Goal: Task Accomplishment & Management: Contribute content

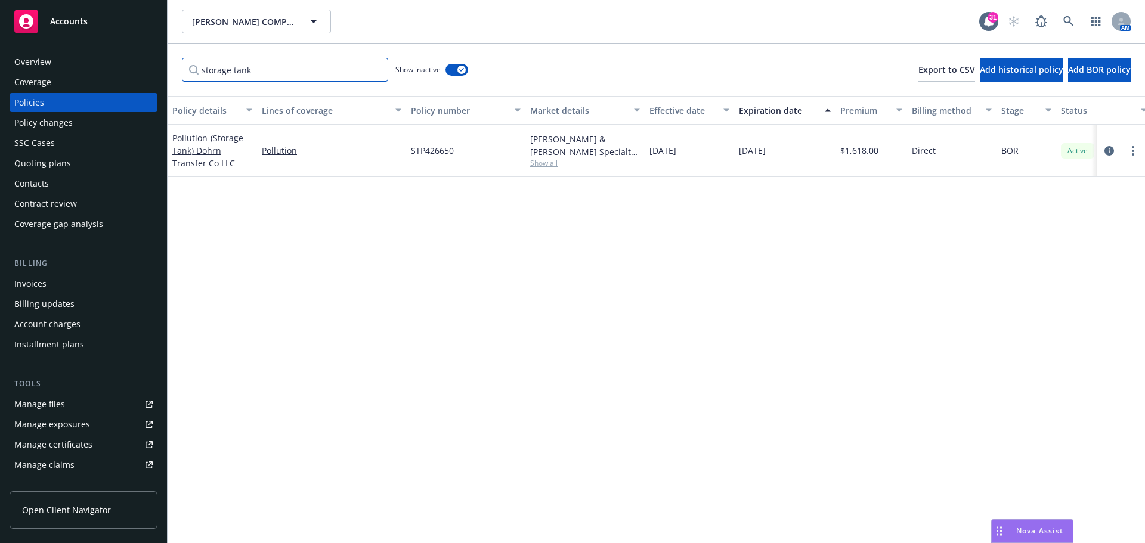
click at [376, 70] on input "storage tank" at bounding box center [285, 70] width 206 height 24
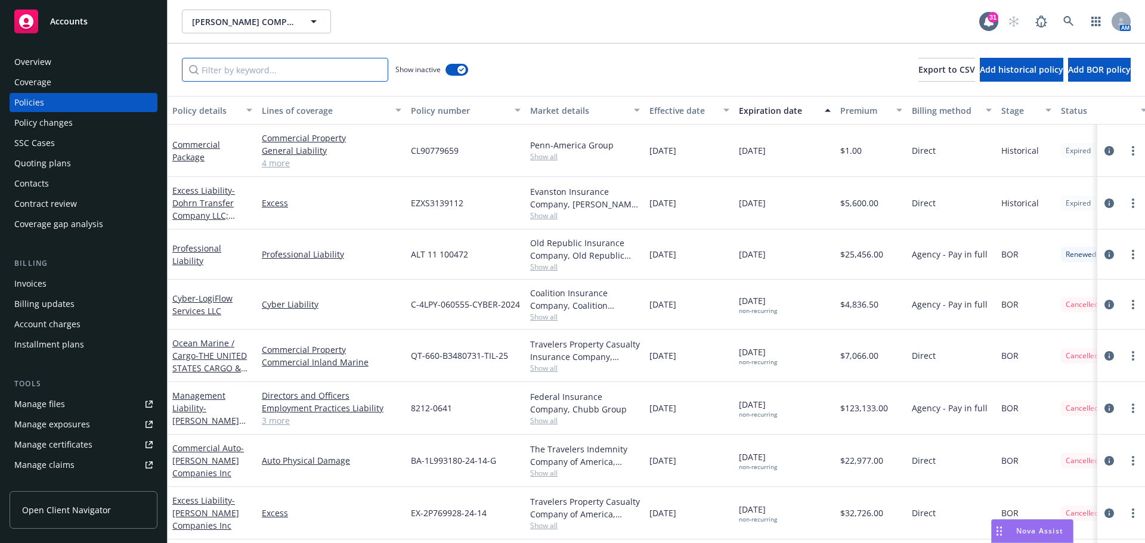
click at [243, 70] on input "Filter by keyword..." at bounding box center [285, 70] width 206 height 24
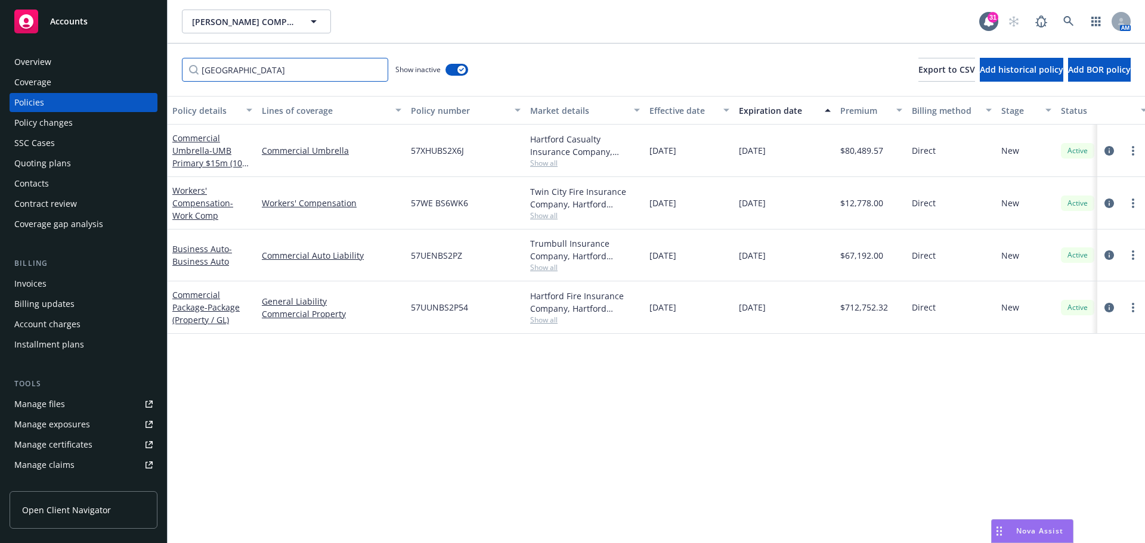
type input "[GEOGRAPHIC_DATA]"
click at [197, 298] on link "Commercial Package - Package (Property / GL)" at bounding box center [205, 307] width 67 height 36
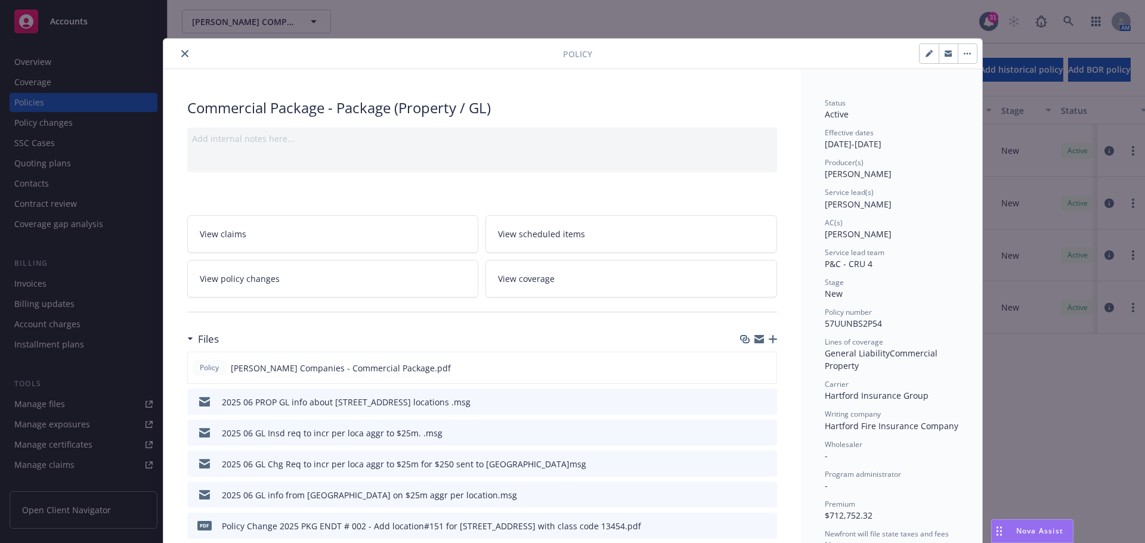
click at [769, 338] on icon "button" at bounding box center [773, 339] width 8 height 8
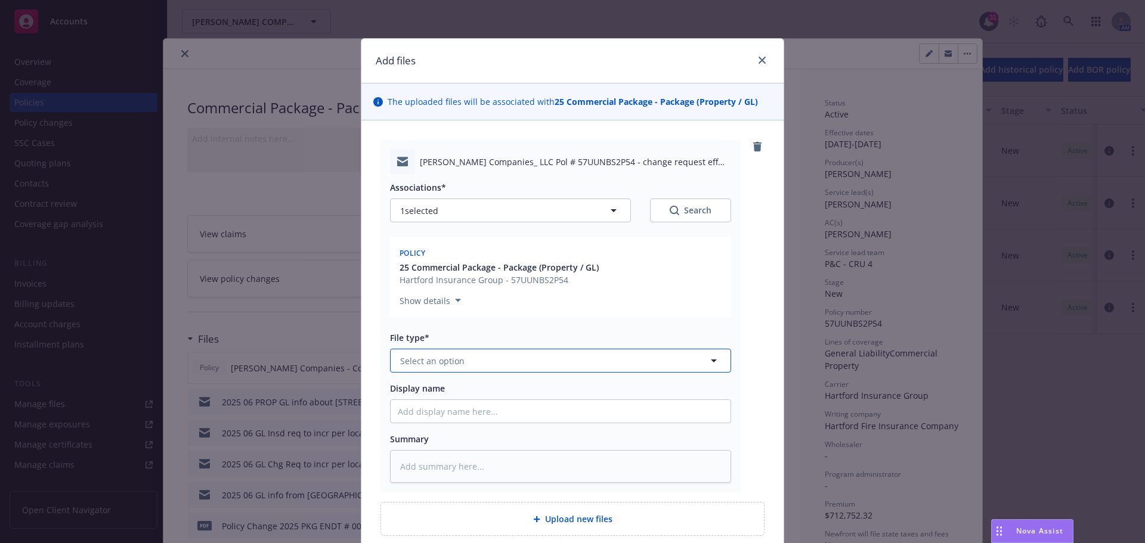
click at [710, 363] on icon "button" at bounding box center [714, 361] width 14 height 14
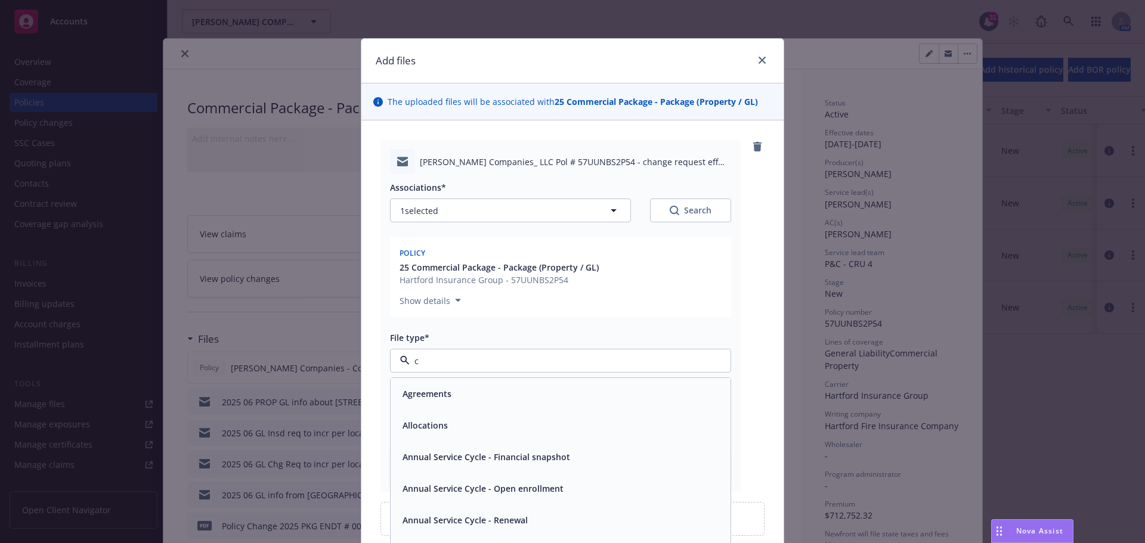
type input "ch"
click at [521, 485] on div "Change request" at bounding box center [561, 488] width 326 height 17
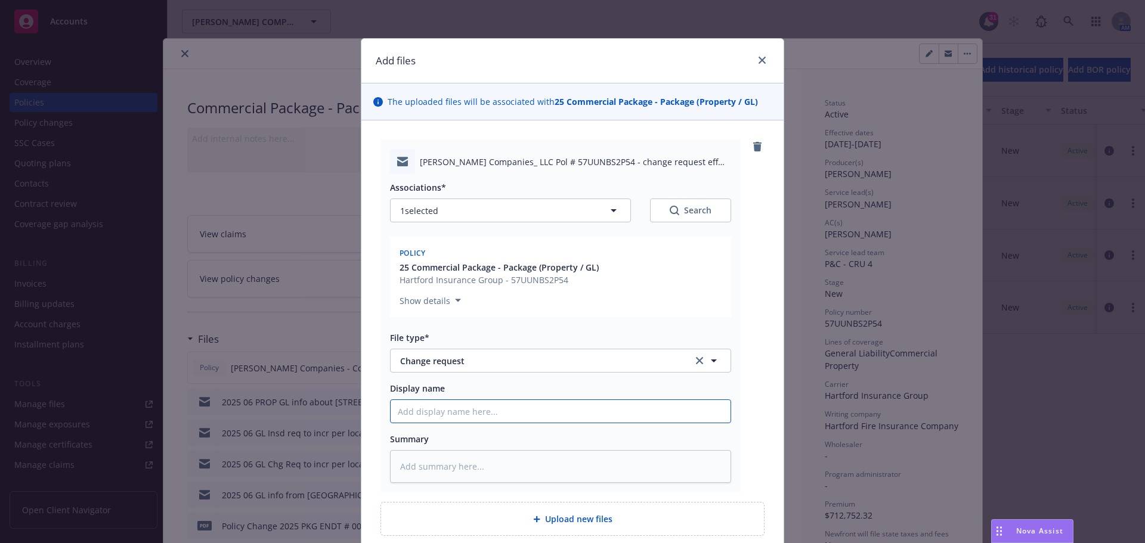
click at [437, 401] on input "Display name" at bounding box center [561, 411] width 340 height 23
type textarea "x"
type input "2"
type textarea "x"
type input "20"
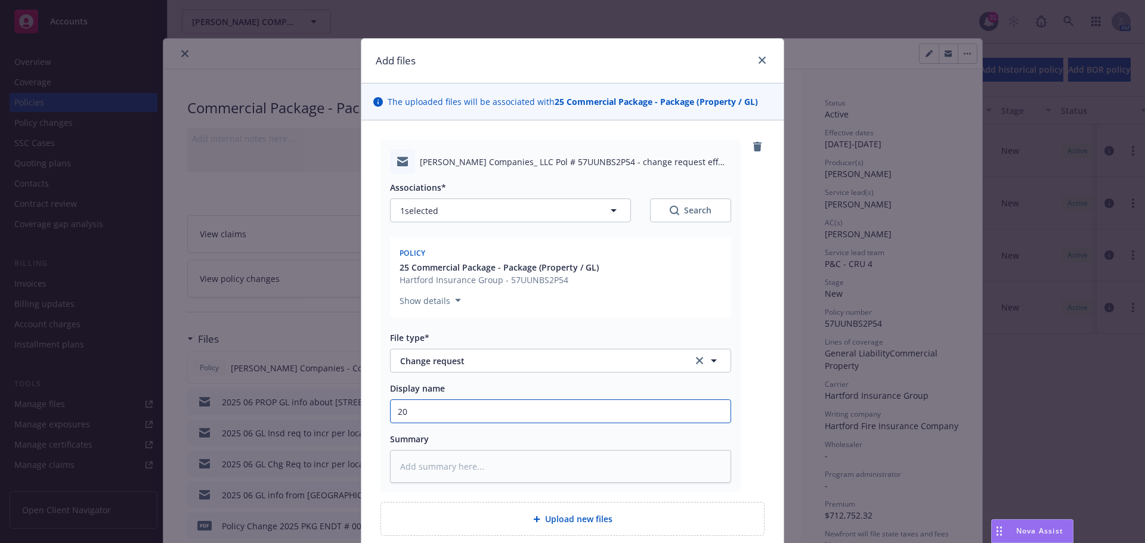
type textarea "x"
type input "202"
type textarea "x"
type input "2025"
click at [438, 417] on input "2025" at bounding box center [561, 411] width 340 height 23
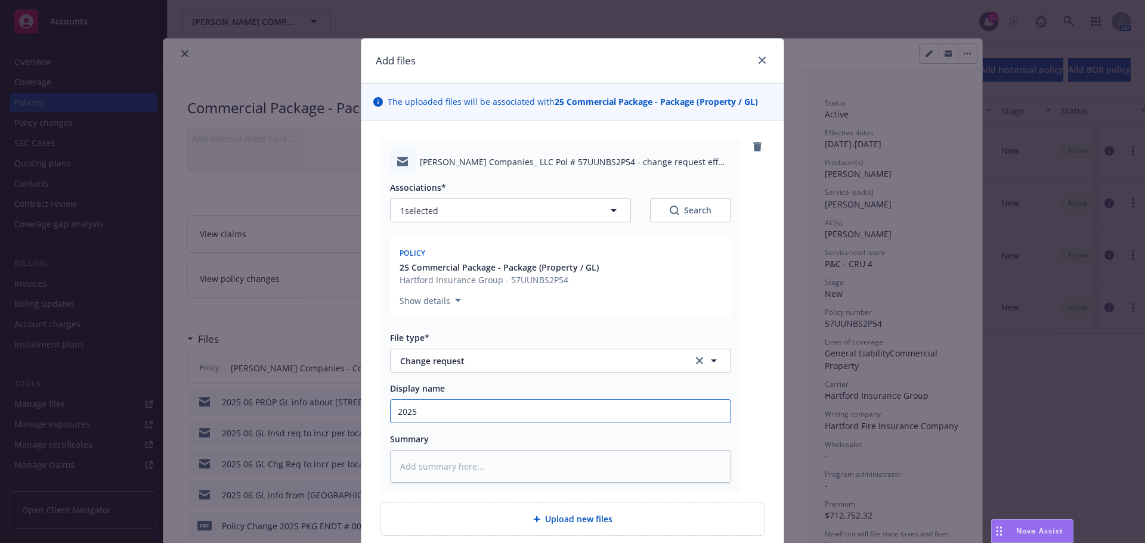
type textarea "x"
type input "2025"
type textarea "x"
type input "2025 C"
type textarea "x"
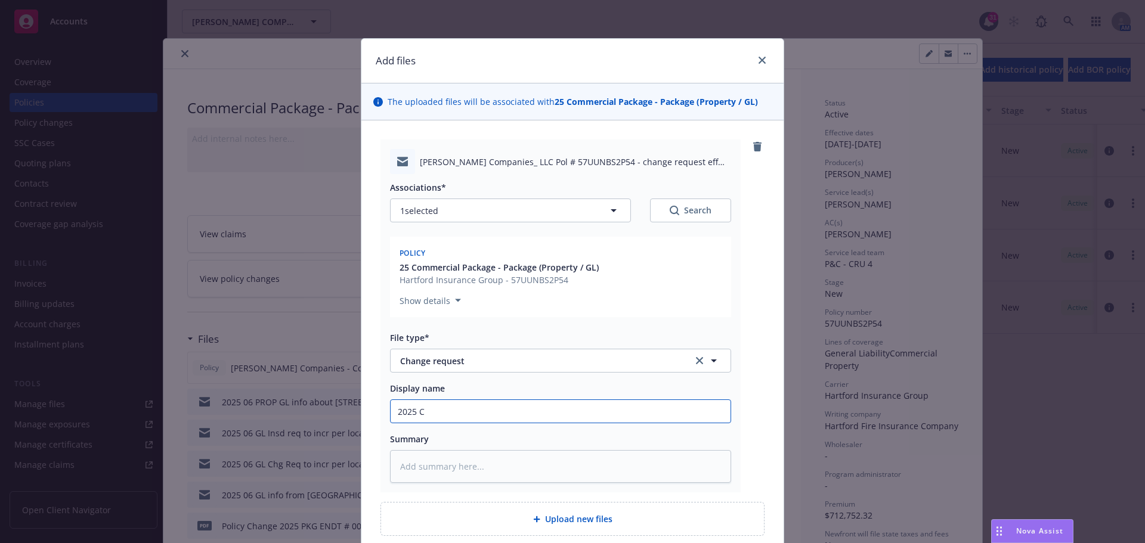
type input "2025 CP"
type textarea "x"
type input "2025 CPK"
type textarea "x"
type input "2025 CPKG"
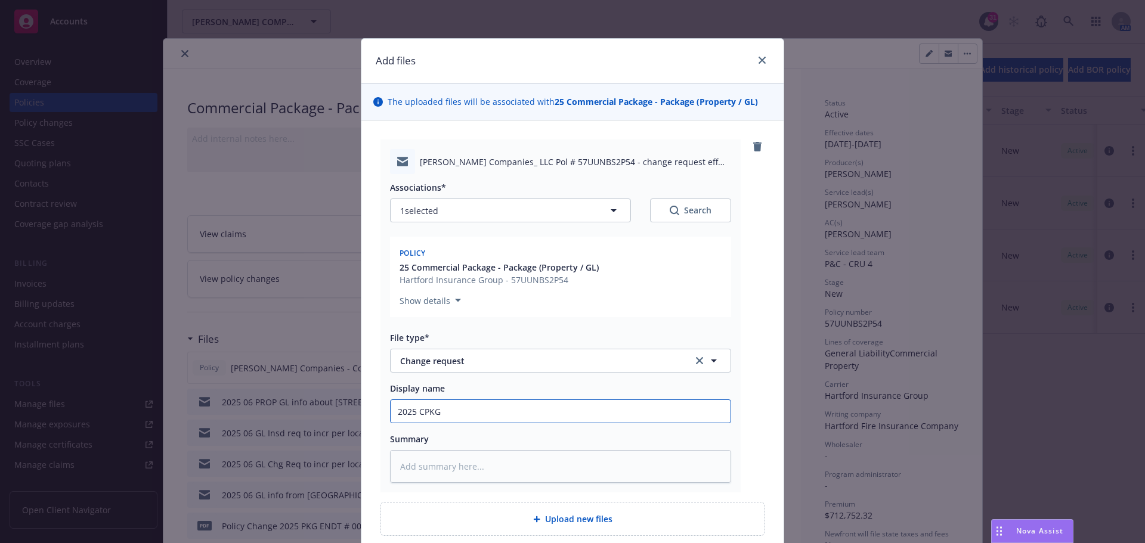
type textarea "x"
type input "2025 CPKG"
type textarea "x"
type input "2025 CPKG c"
type textarea "x"
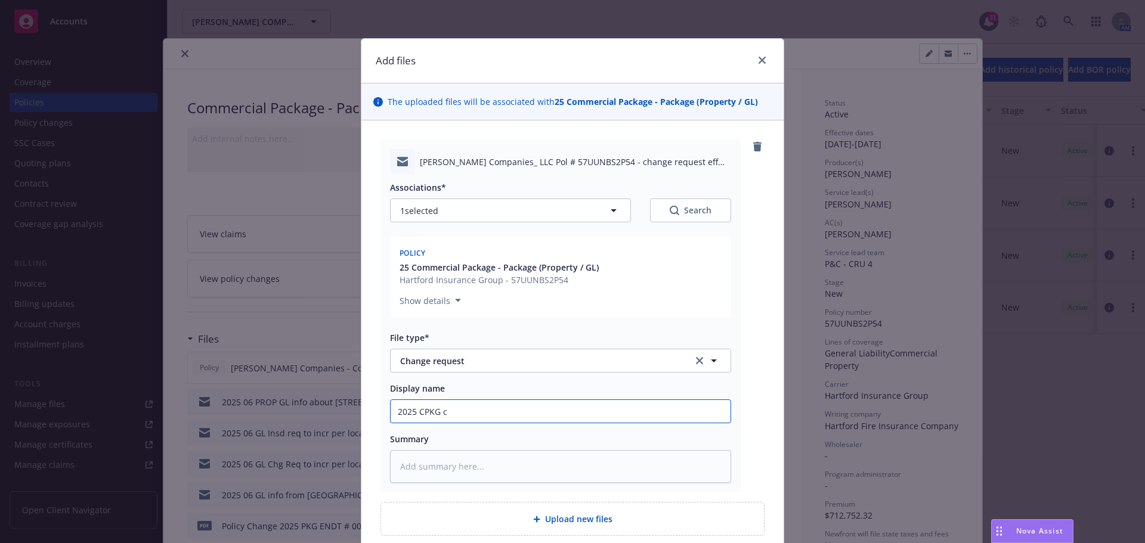
type input "2025 CPKG ch"
type textarea "x"
type input "2025 CPKG chg"
type textarea "x"
type input "2025 CPKG chg"
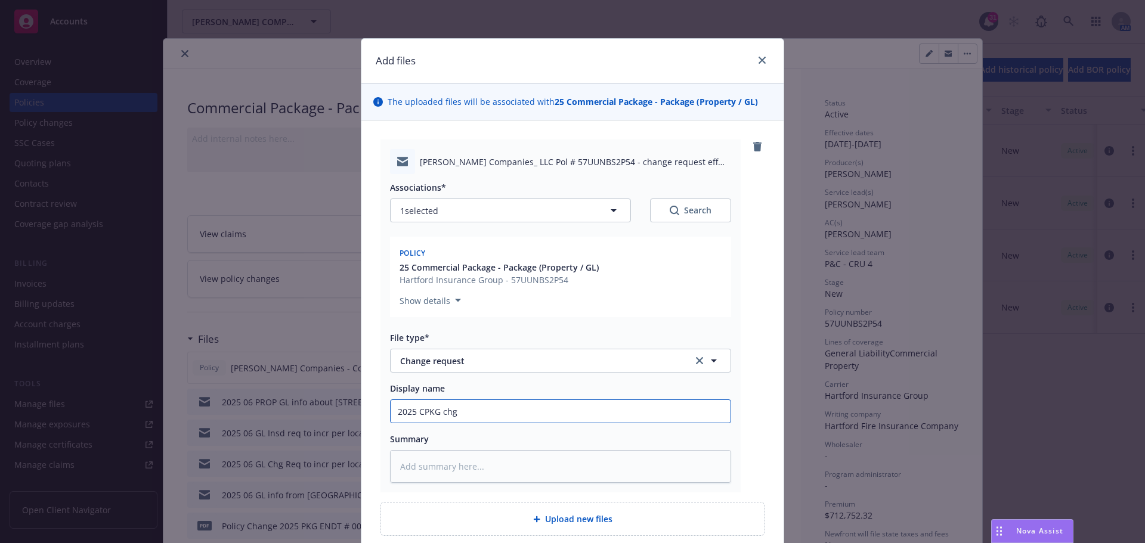
type textarea "x"
type input "2025 CPKG chg r"
type textarea "x"
type input "2025 CPKG chg re"
type textarea "x"
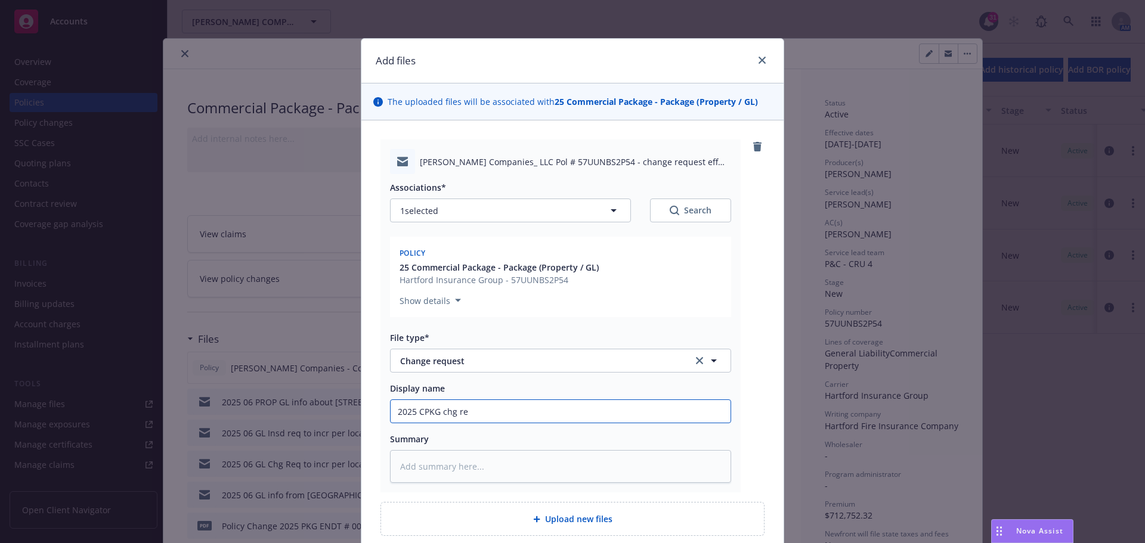
type input "2025 CPKG chg req"
type textarea "x"
type input "2025 CPKG chg req"
type textarea "x"
type input "2025 CPKG chg req a"
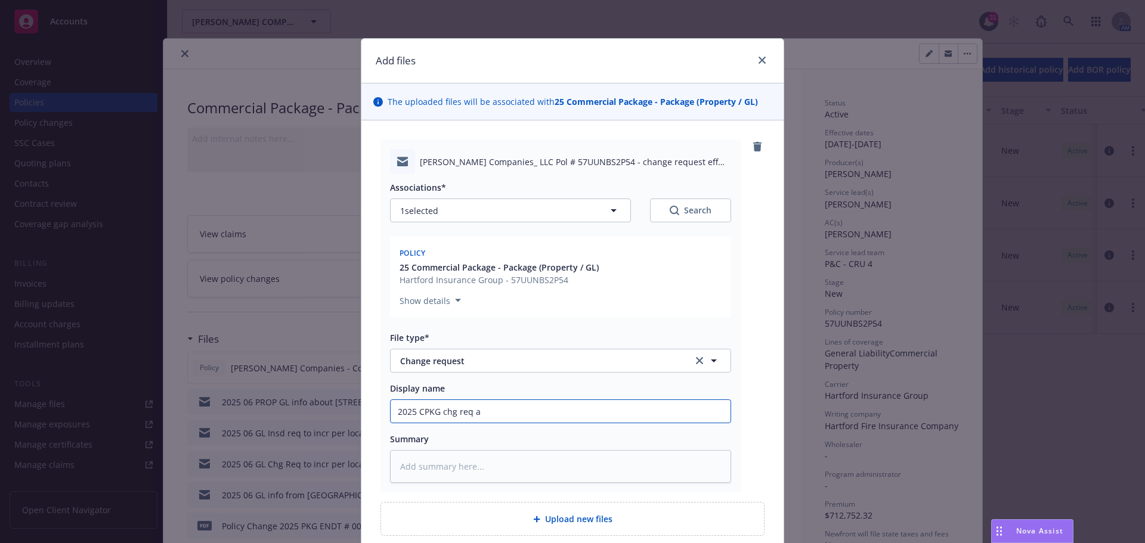
type textarea "x"
type input "2025 CPKG chg req ad"
type textarea "x"
type input "2025 CPKG chg req add"
type textarea "x"
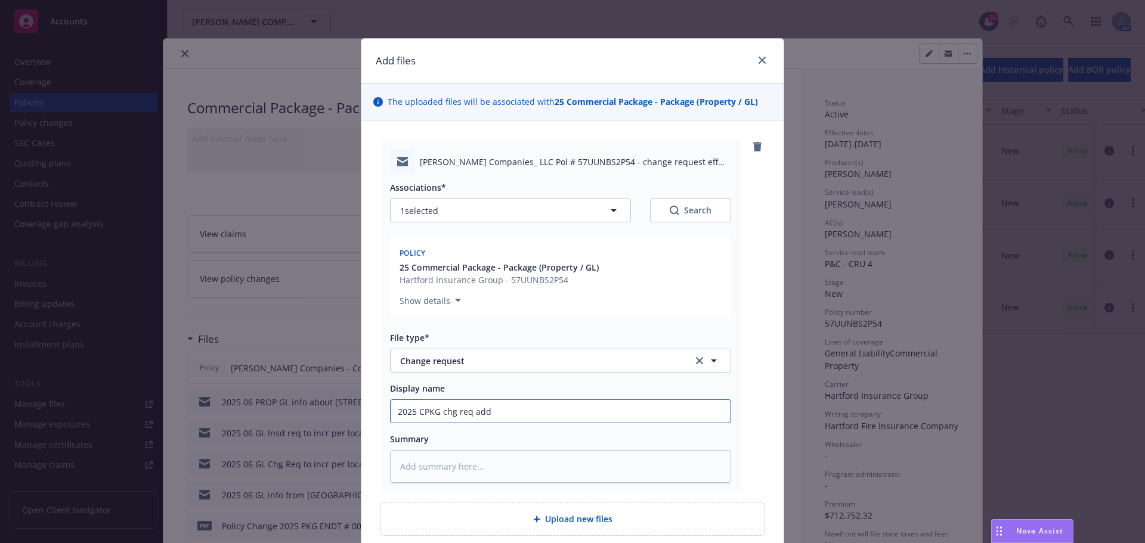
type input "2025 CPKG chg req addi"
type textarea "x"
type input "2025 CPKG chg req addin"
type textarea "x"
type input "2025 CPKG chg req adding"
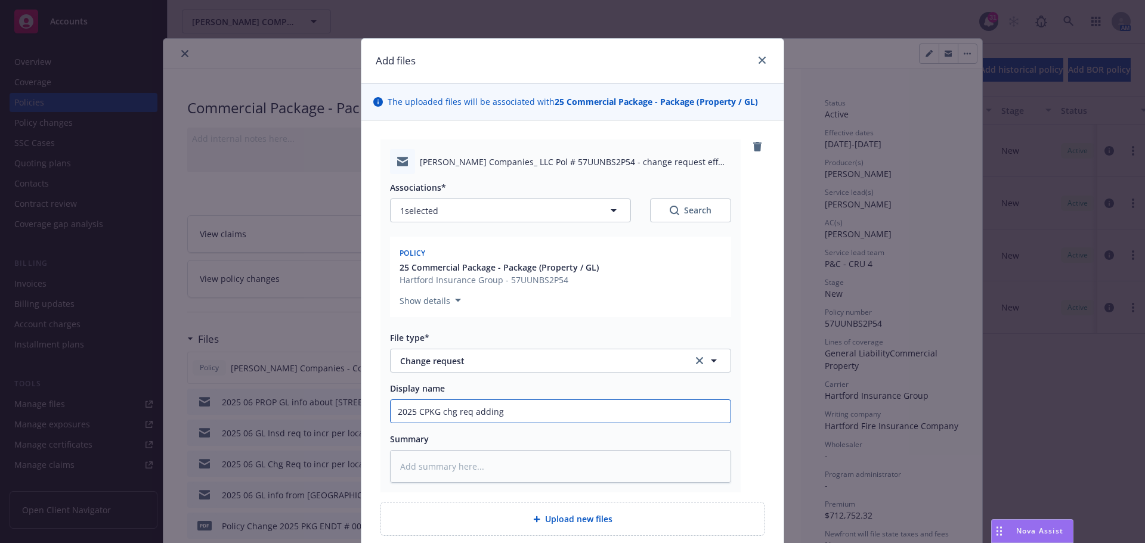
type textarea "x"
type input "2025 CPKG chg req adding"
type textarea "x"
type input "2025 CPKG chg req adding 5"
type textarea "x"
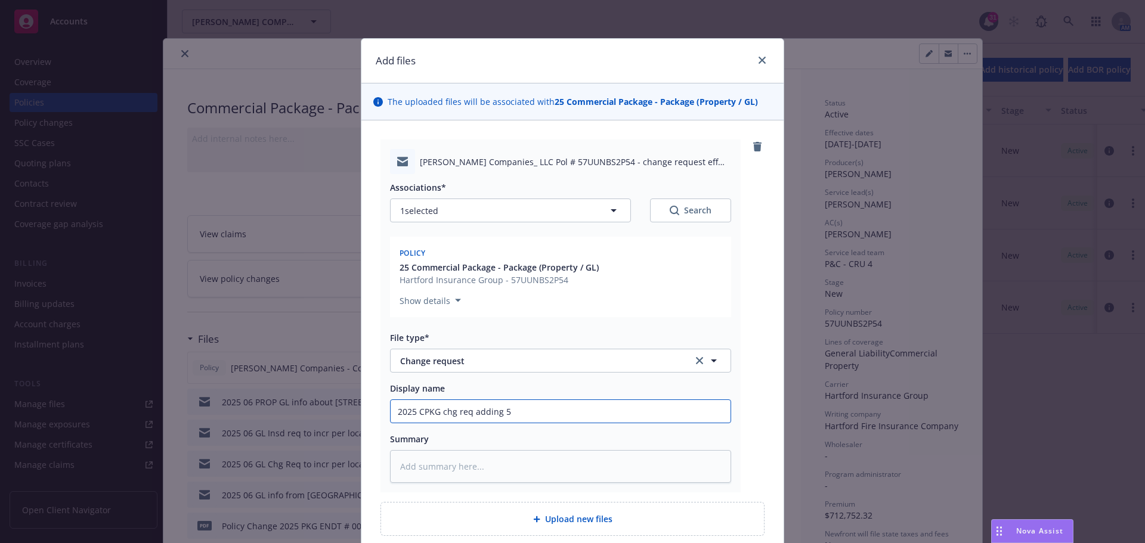
type input "2025 CPKG chg req adding 51"
type textarea "x"
type input "2025 CPKG chg req adding 517"
type textarea "x"
type input "2025 CPKG chg req adding 517"
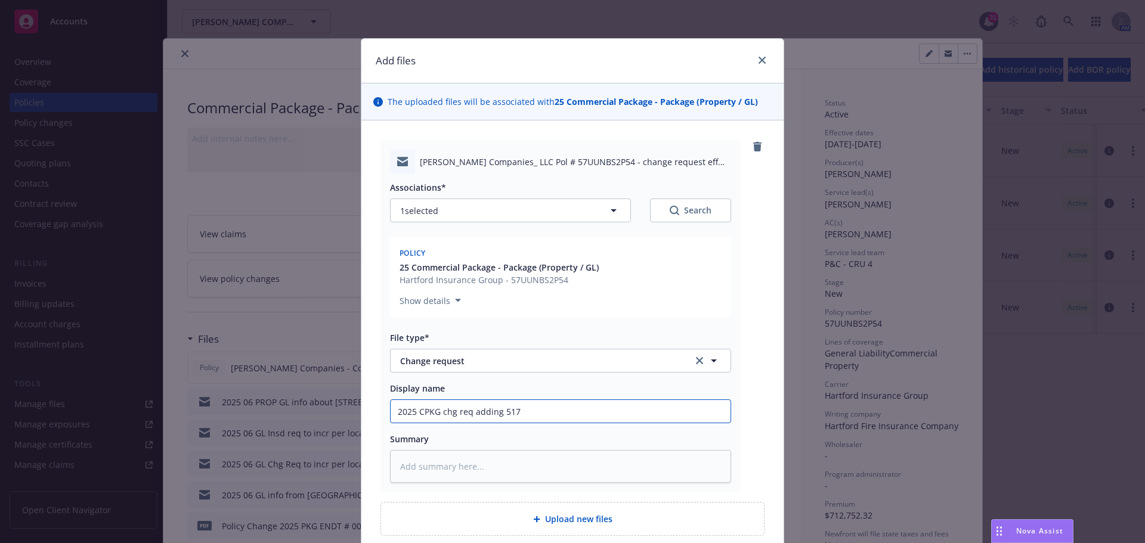
type textarea "x"
type input "2025 CPKG chg req adding 517 L"
type textarea "x"
type input "2025 CPKG chg req adding 517 Lo"
type textarea "x"
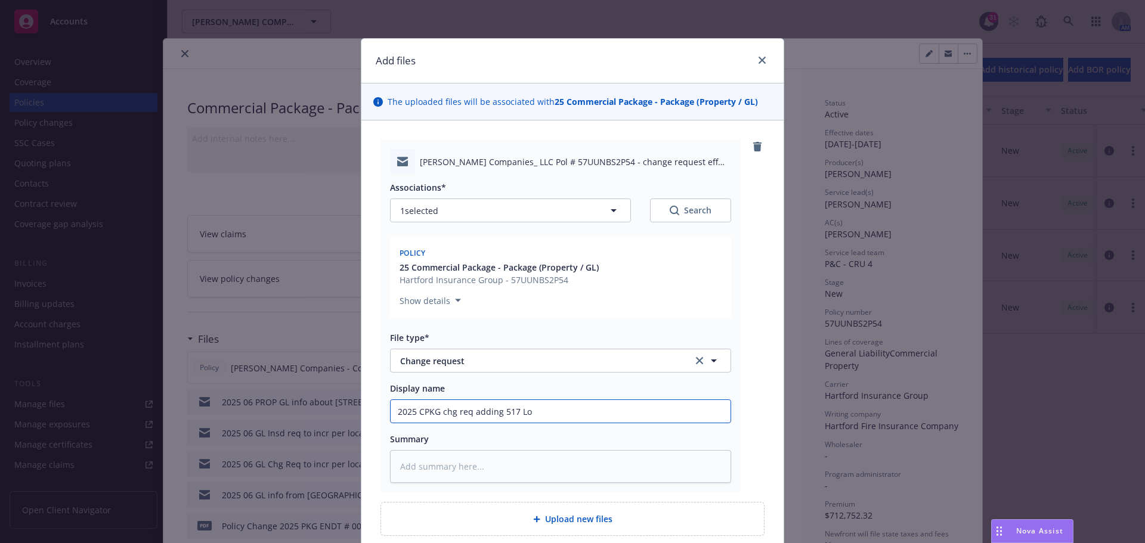
type input "2025 CPKG chg req adding 517 Loc"
type textarea "x"
type input "2025 CPKG chg req adding 517 Locu"
type textarea "x"
type input "2025 CPKG chg req adding 517 Locus"
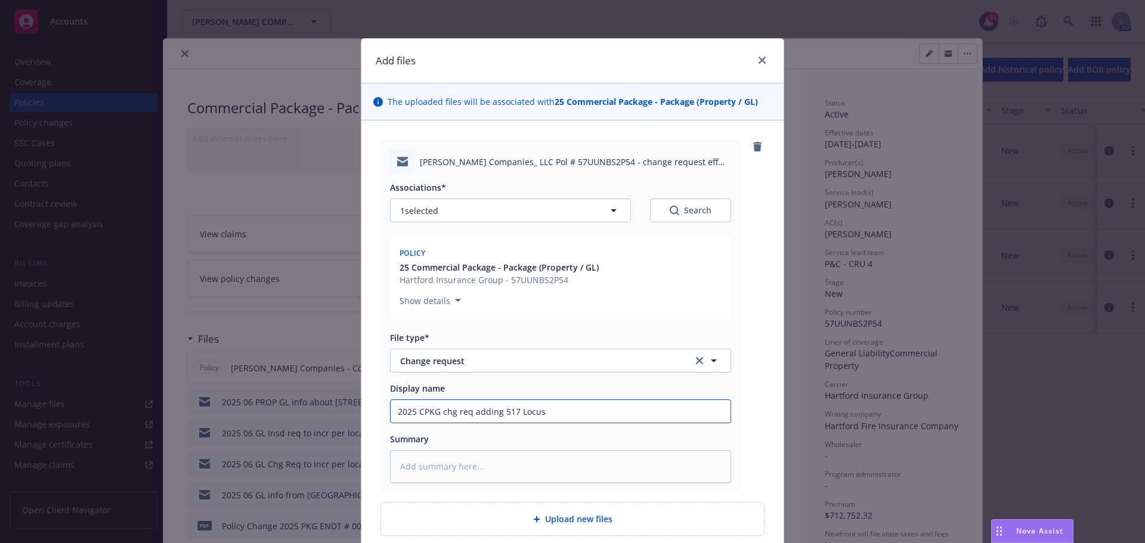
type textarea "x"
type input "2025 CPKG chg req adding 517 Locust"
type textarea "x"
type input "2025 CPKG chg req adding 517 Locust"
type textarea "x"
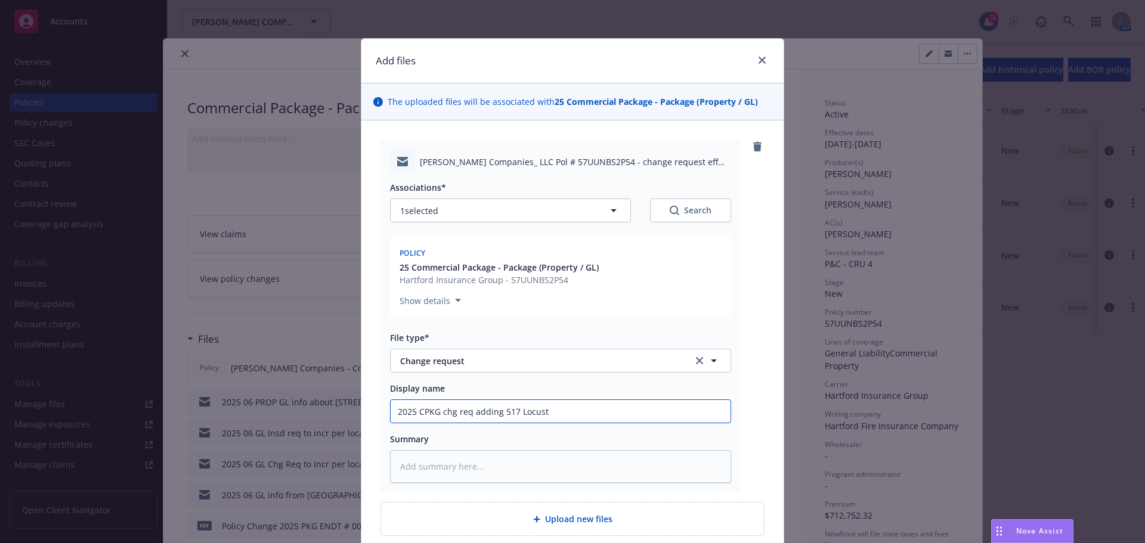
type input "2025 CPKG chg req adding 517 Locust P"
type textarea "x"
type input "2025 CPKG chg req adding [STREET_ADDRESS]"
type textarea "x"
type input "2025 CPKG chg req adding 517 Locust Pla"
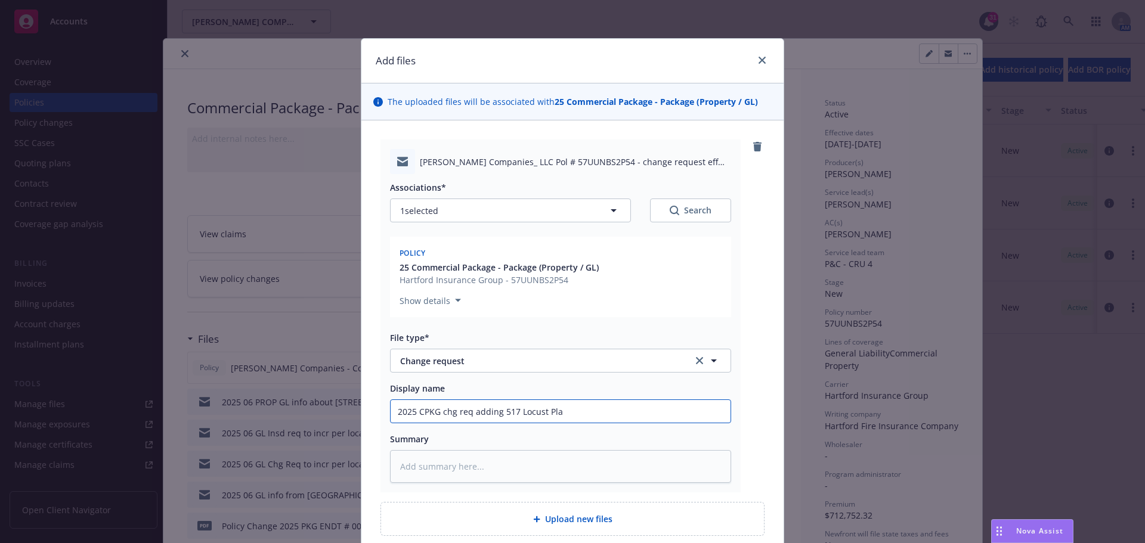
type textarea "x"
type input "2025 CPKG chg req adding 517 Locust Plac"
type textarea "x"
type input "2025 CPKG chg req adding [STREET_ADDRESS]"
type textarea "x"
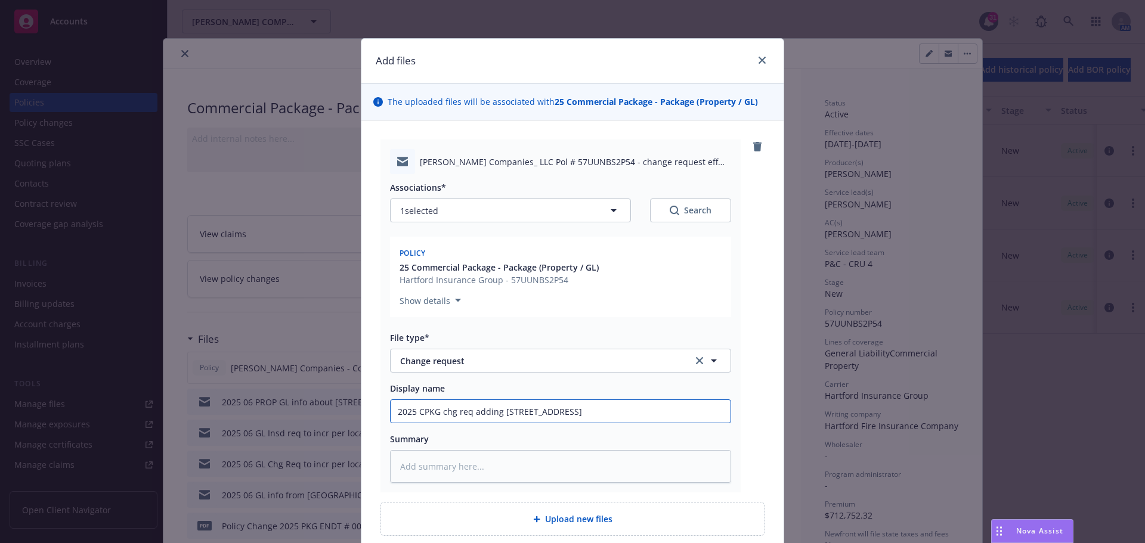
type input "2025 CPKG chg req adding [STREET_ADDRESS]"
type textarea "x"
type input "2025 CPKG chg req adding [STREET_ADDRESS]"
type textarea "x"
type input "2025 CPKG chg req adding [STREET_ADDRESS]"
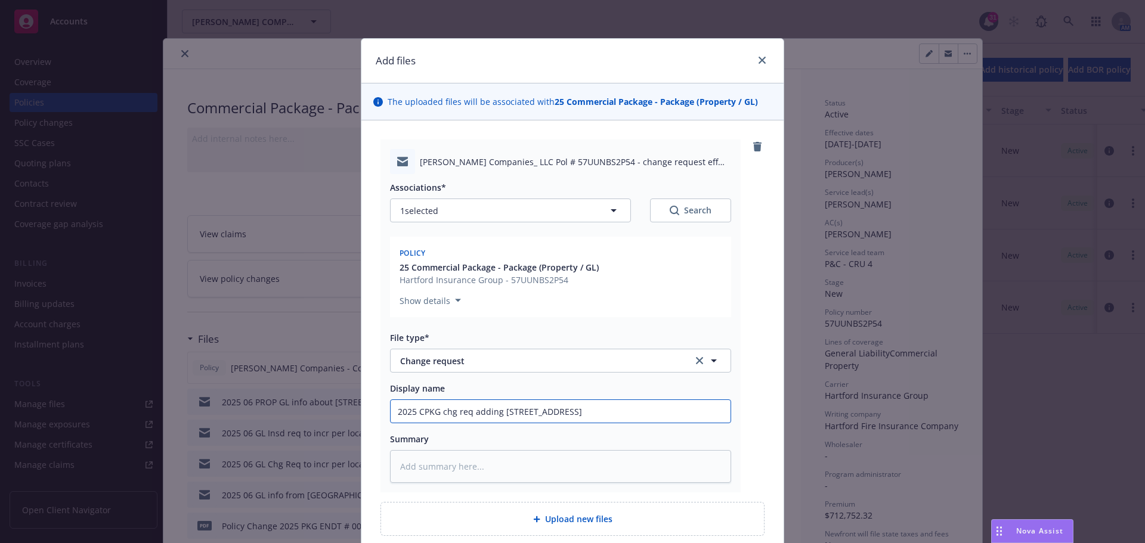
type textarea "x"
type input "2025 CPKG chg req adding [STREET_ADDRESS]"
type textarea "x"
type input "2025 CPKG chg req adding [STREET_ADDRESS]"
type textarea "x"
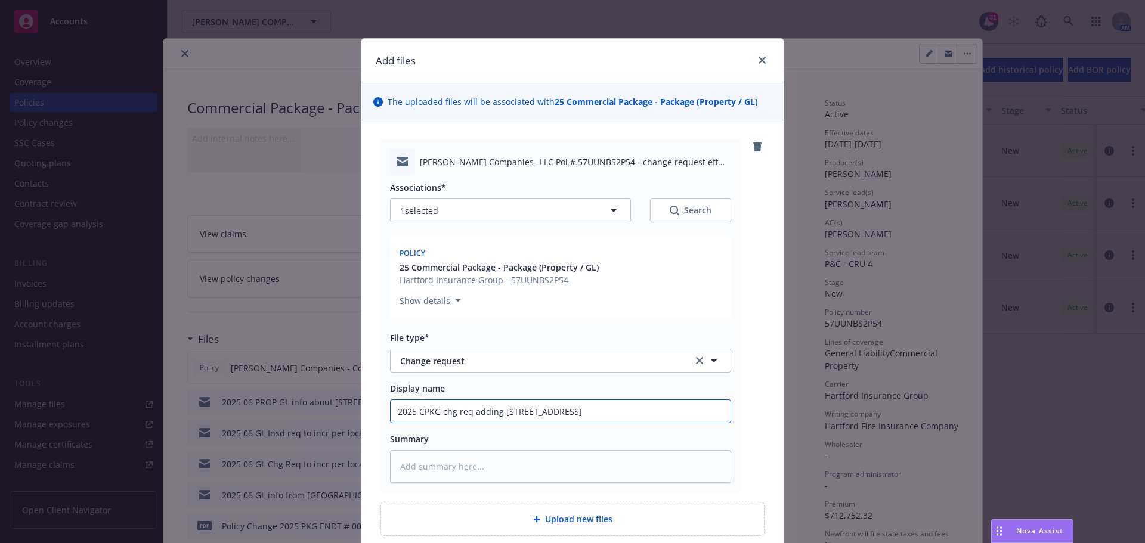
type input "2025 CPKG chg req adding [STREET_ADDRESS] LLC"
type textarea "x"
type input "2025 CPKG chg req adding [STREET_ADDRESS] LLC"
type textarea "x"
type input "2025 CPKG chg req adding [STREET_ADDRESS] LLC a"
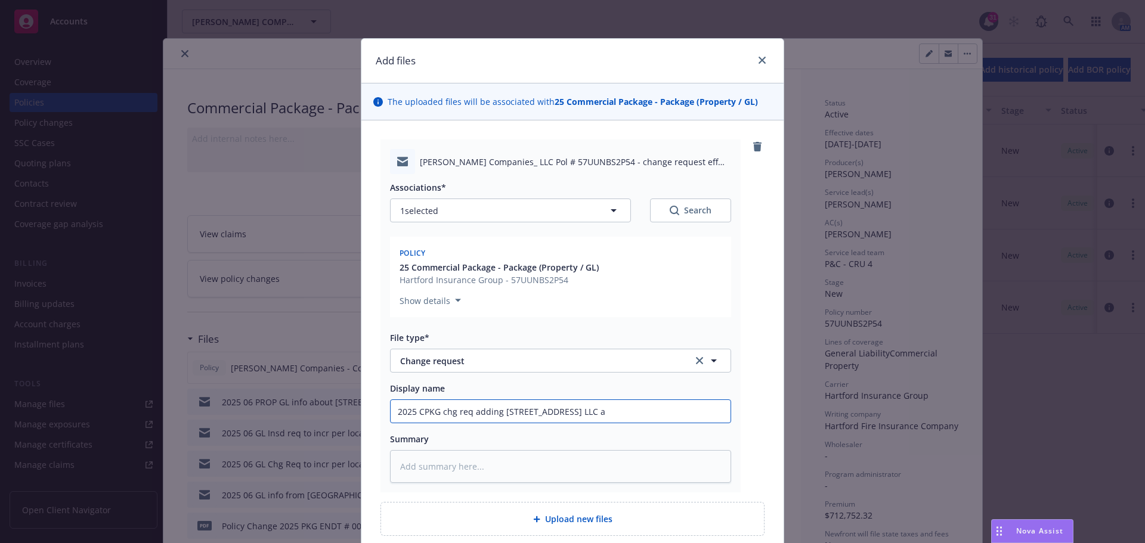
type textarea "x"
type input "2025 CPKG chg req adding 517 Locust Place LLC an"
type textarea "x"
type input "2025 CPKG chg req adding 517 Locust Place LLC and"
type textarea "x"
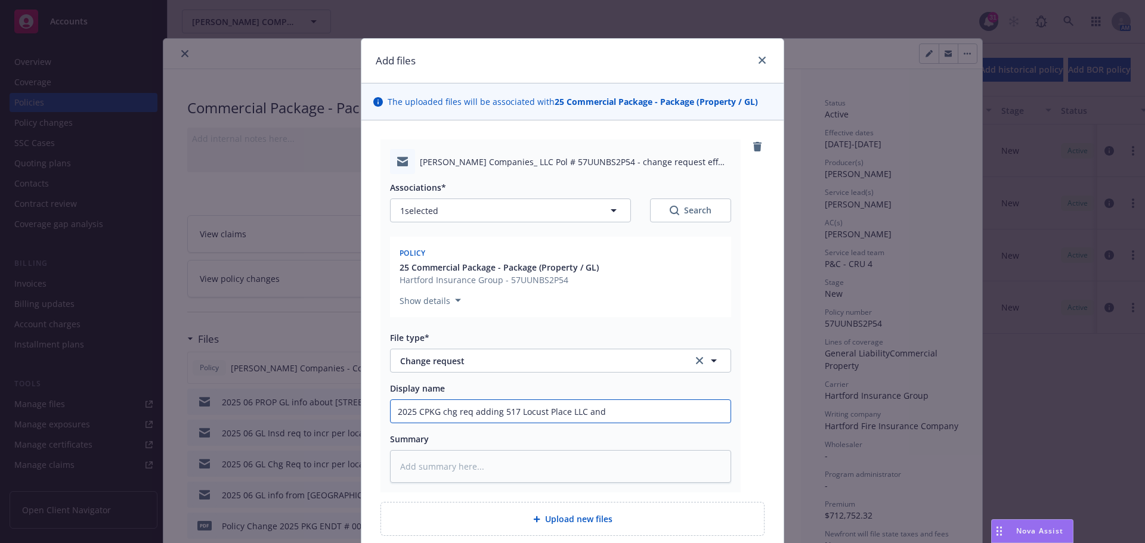
type input "2025 CPKG chg req adding 517 Locust Place LLC and"
type textarea "x"
type input "2025 CPKG chg req adding 517 Locust Place LLC and d"
type textarea "x"
type input "2025 CPKG chg req adding [STREET_ADDRESS] LLC and de"
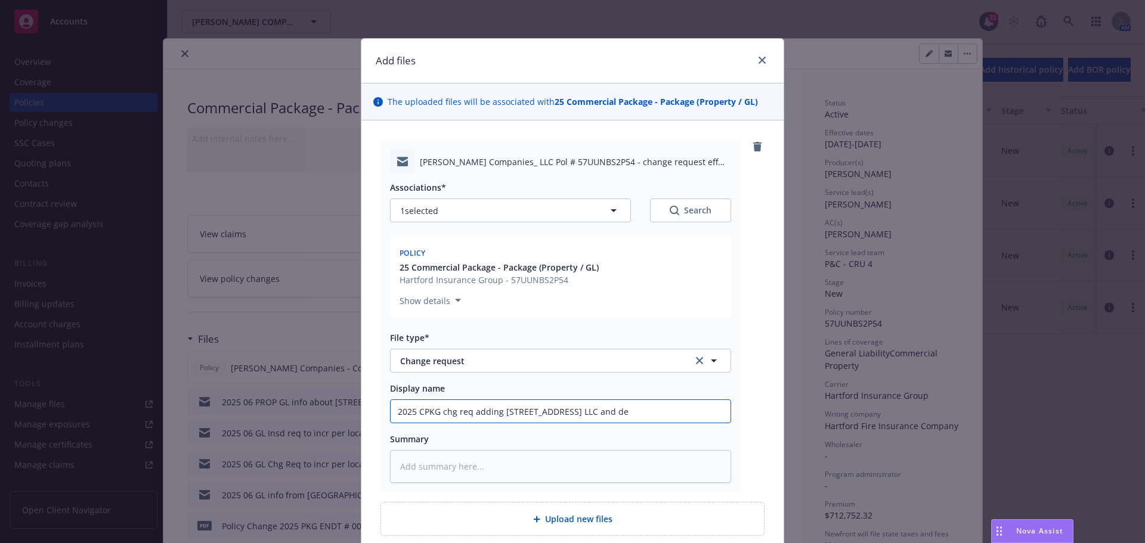
type textarea "x"
type input "2025 CPKG chg req adding [STREET_ADDRESS] LLC and det"
type textarea "x"
type input "2025 CPKG chg req adding [STREET_ADDRESS] LLC and deta"
type textarea "x"
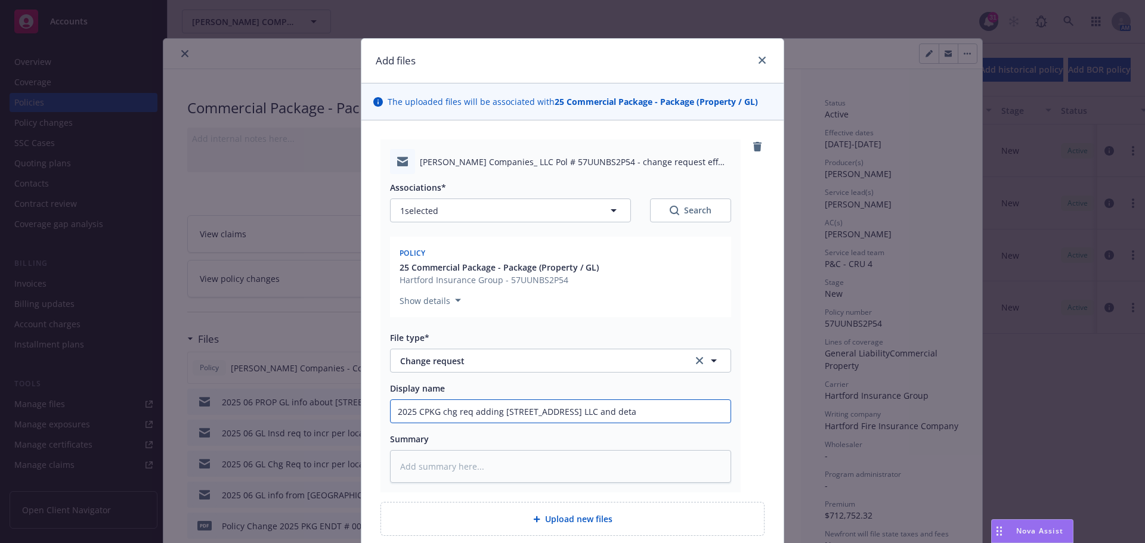
type input "2025 CPKG chg req adding [STREET_ADDRESS] LLC and detai"
type textarea "x"
type input "2025 CPKG chg req adding [STREET_ADDRESS] LLC and detail"
type textarea "x"
drag, startPoint x: 396, startPoint y: 414, endPoint x: 665, endPoint y: 410, distance: 269.0
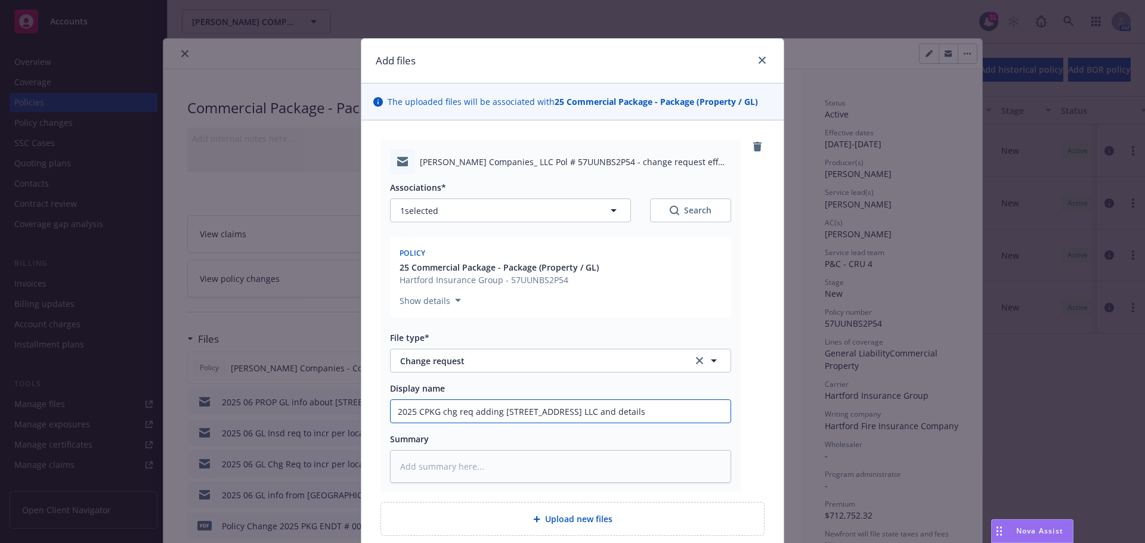
click at [665, 410] on input "2025 CPKG chg req adding [STREET_ADDRESS] LLC and details" at bounding box center [561, 411] width 340 height 23
type input "2025 CPKG chg req adding [STREET_ADDRESS] LLC and details"
click at [436, 462] on textarea at bounding box center [560, 466] width 341 height 33
paste textarea "025 CPKG chg req adding [STREET_ADDRESS] LLC and details"
type textarea "x"
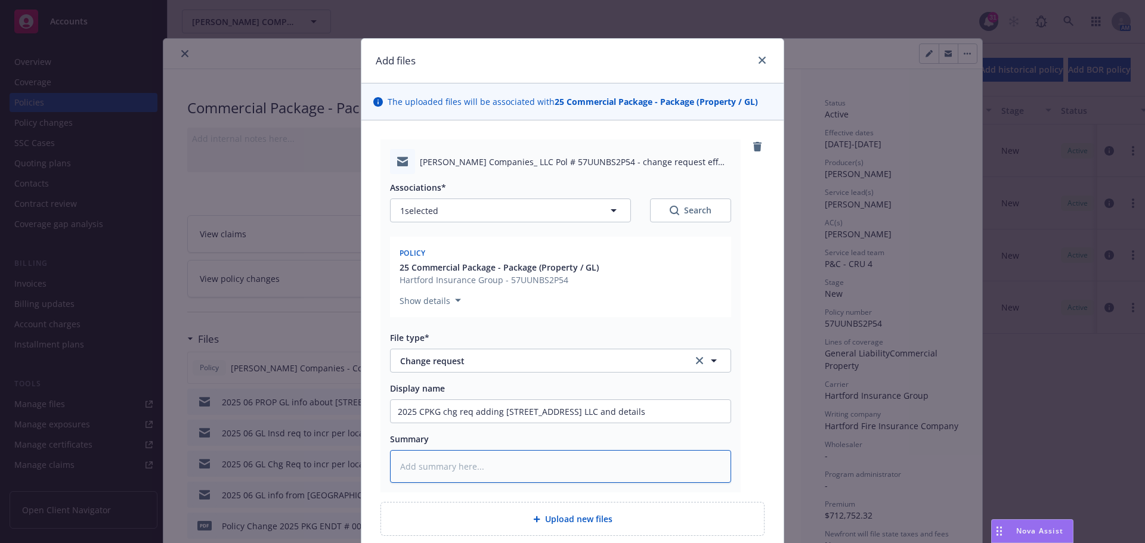
type textarea "025 CPKG chg req adding [STREET_ADDRESS] LLC and details"
click at [394, 466] on textarea "025 CPKG chg req adding [STREET_ADDRESS] LLC and details" at bounding box center [560, 466] width 341 height 33
type textarea "x"
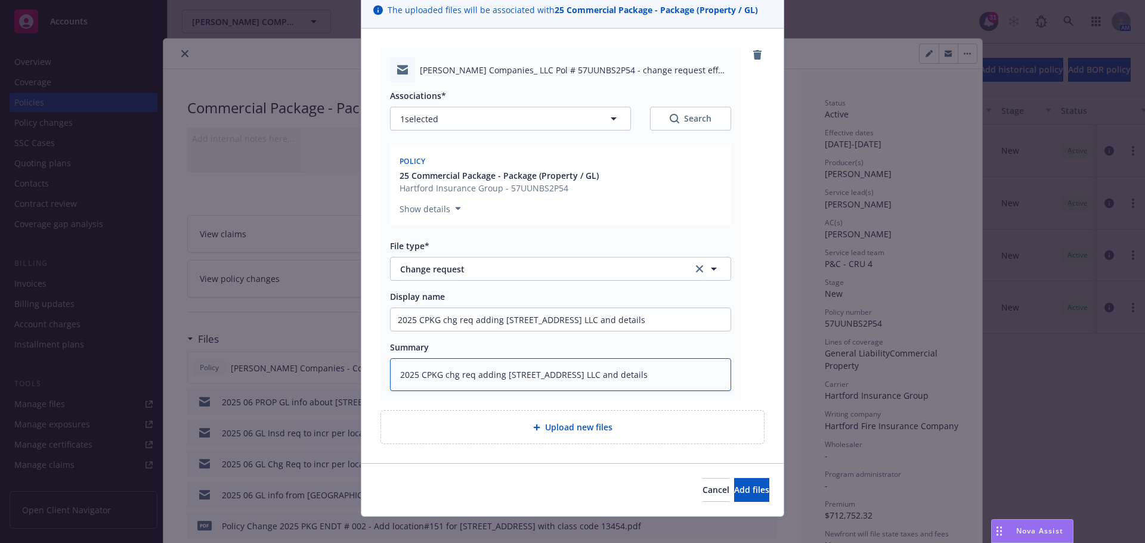
scroll to position [94, 0]
type textarea "2025 CPKG chg req adding [STREET_ADDRESS] LLC and details"
click at [734, 486] on button "Add files" at bounding box center [751, 488] width 35 height 24
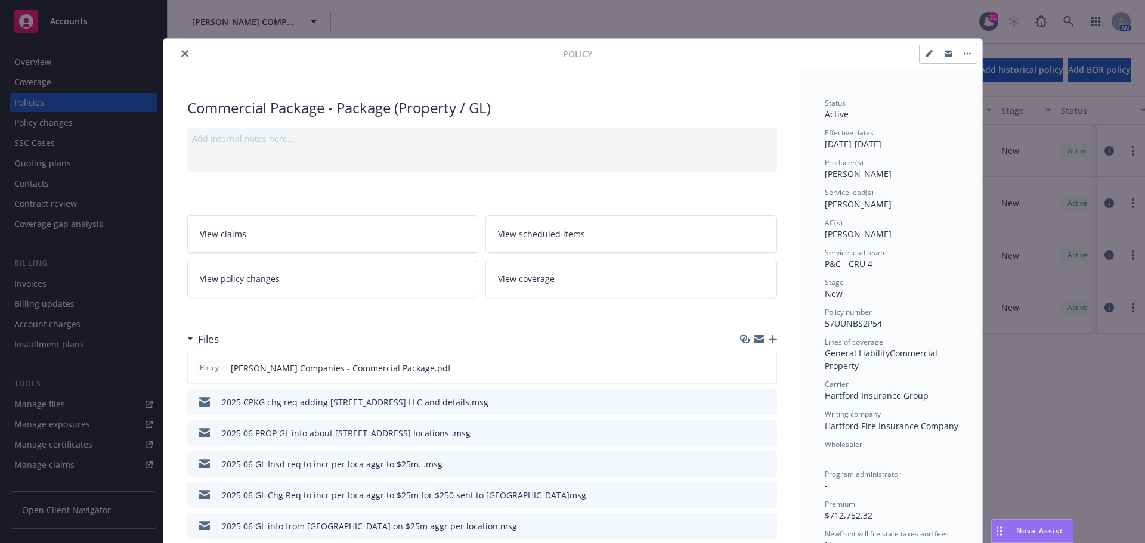
click at [771, 339] on icon "button" at bounding box center [773, 339] width 8 height 8
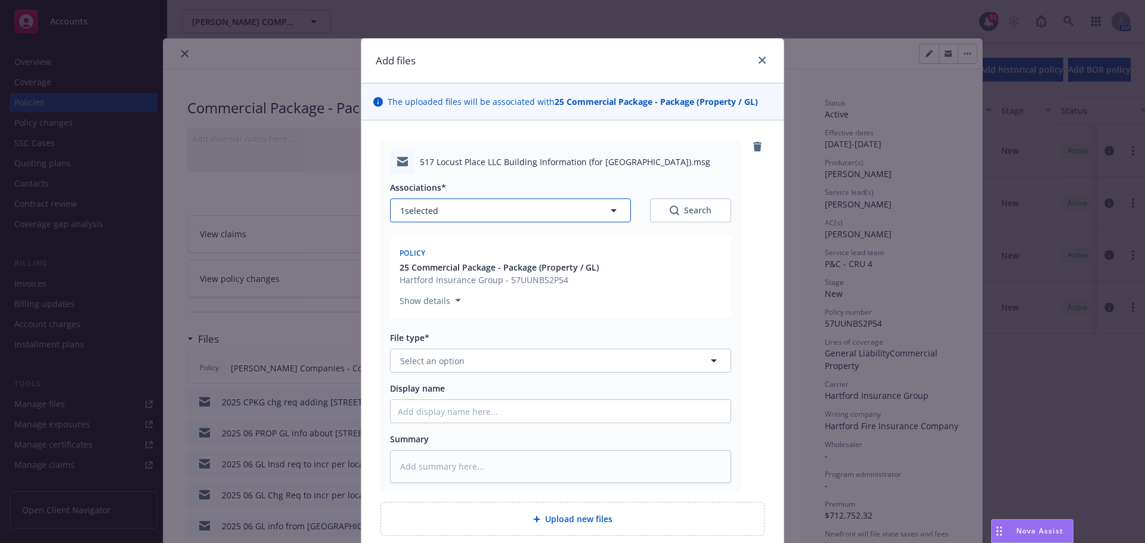
click at [606, 213] on icon "button" at bounding box center [613, 210] width 14 height 14
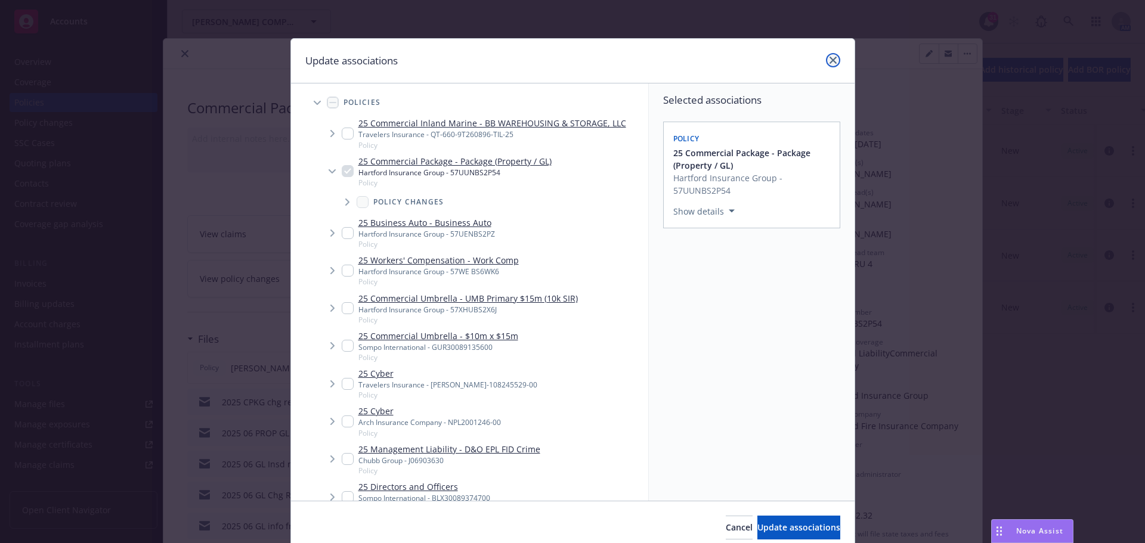
click at [830, 61] on icon "close" at bounding box center [833, 60] width 7 height 7
type textarea "x"
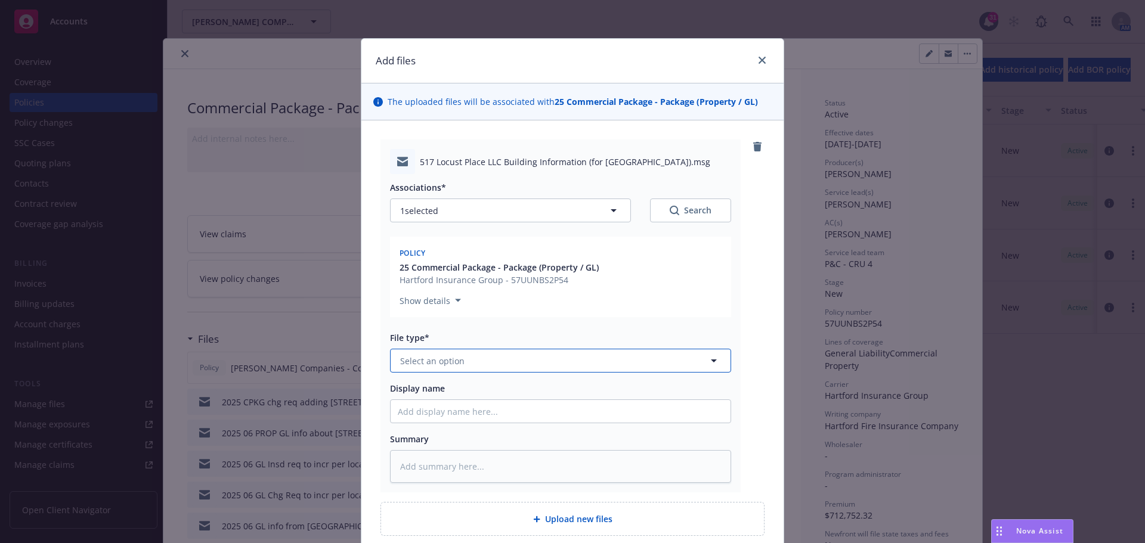
click at [711, 360] on icon "button" at bounding box center [714, 361] width 6 height 3
type input "com"
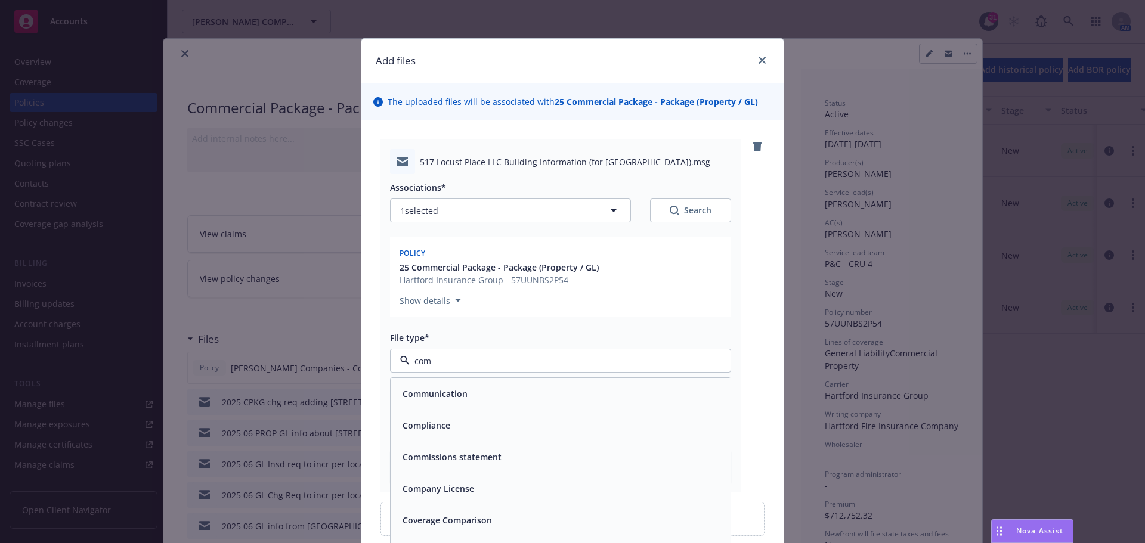
click at [504, 387] on div "Communication" at bounding box center [561, 393] width 326 height 17
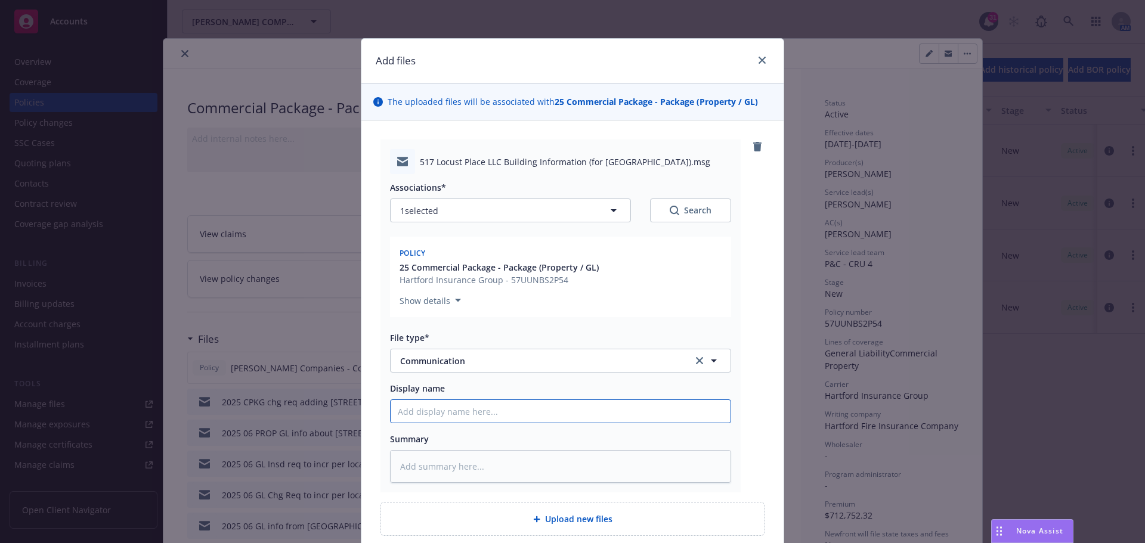
click at [447, 413] on input "Display name" at bounding box center [561, 411] width 340 height 23
type textarea "x"
type input "2"
type textarea "x"
type input "20"
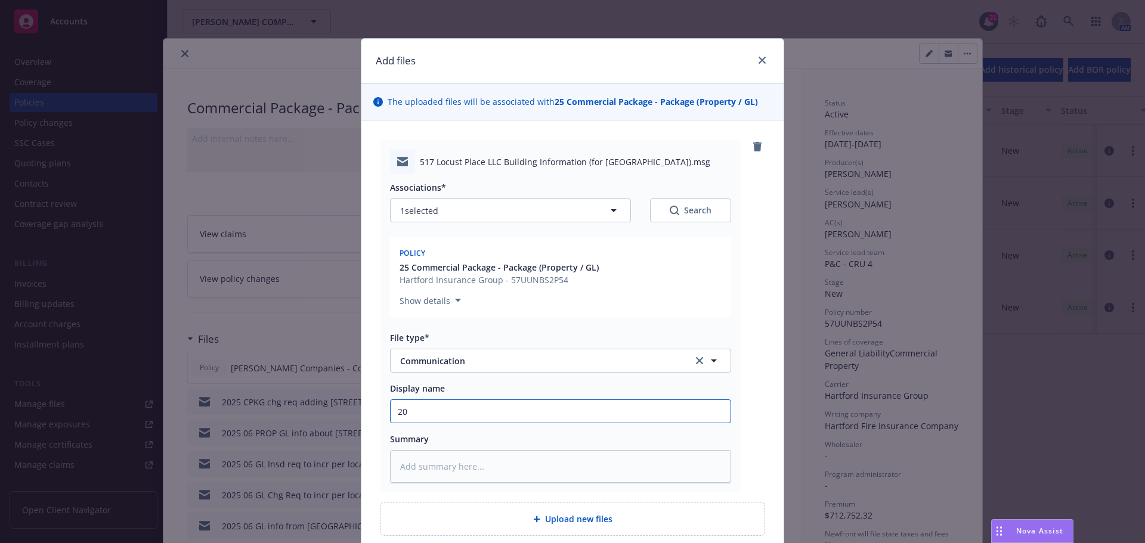
type textarea "x"
type input "202"
type textarea "x"
type input "2025"
type textarea "x"
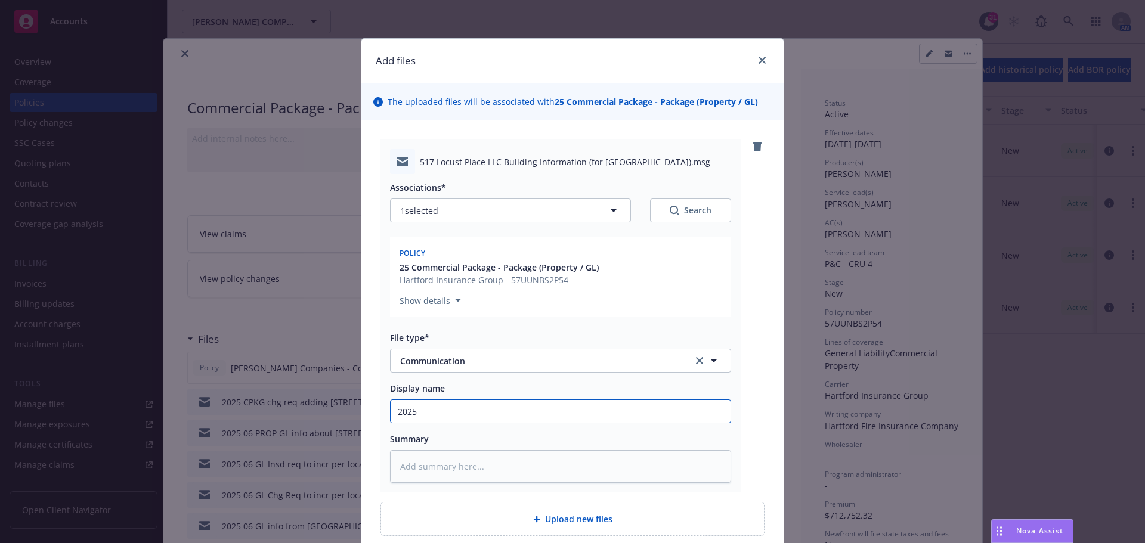
type input "2025"
type textarea "x"
type input "2025 0"
type textarea "x"
type input "2025 06"
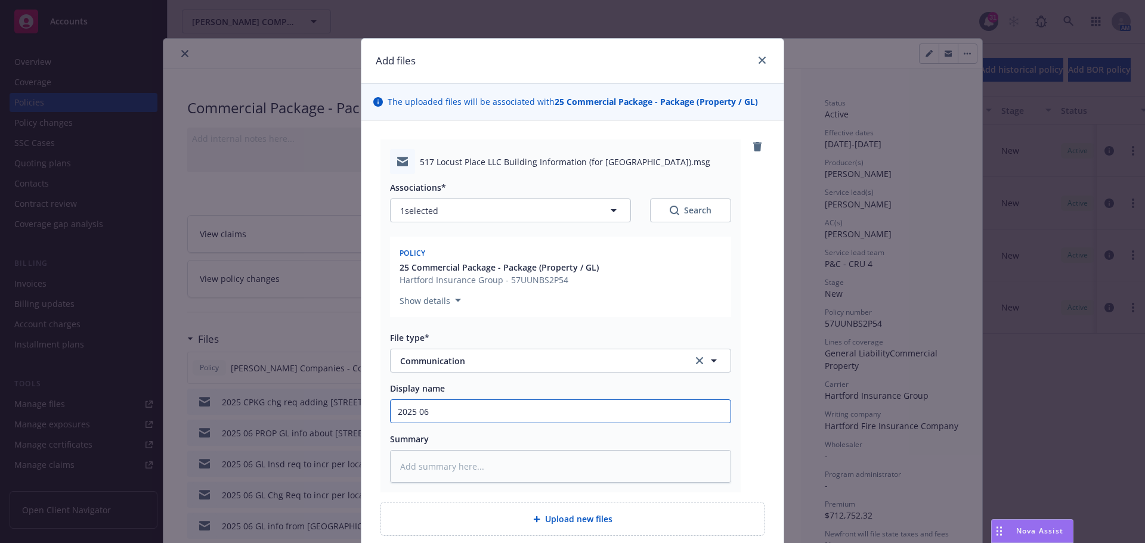
type textarea "x"
type input "2025 06"
type textarea "x"
type input "2025 06 I"
type textarea "x"
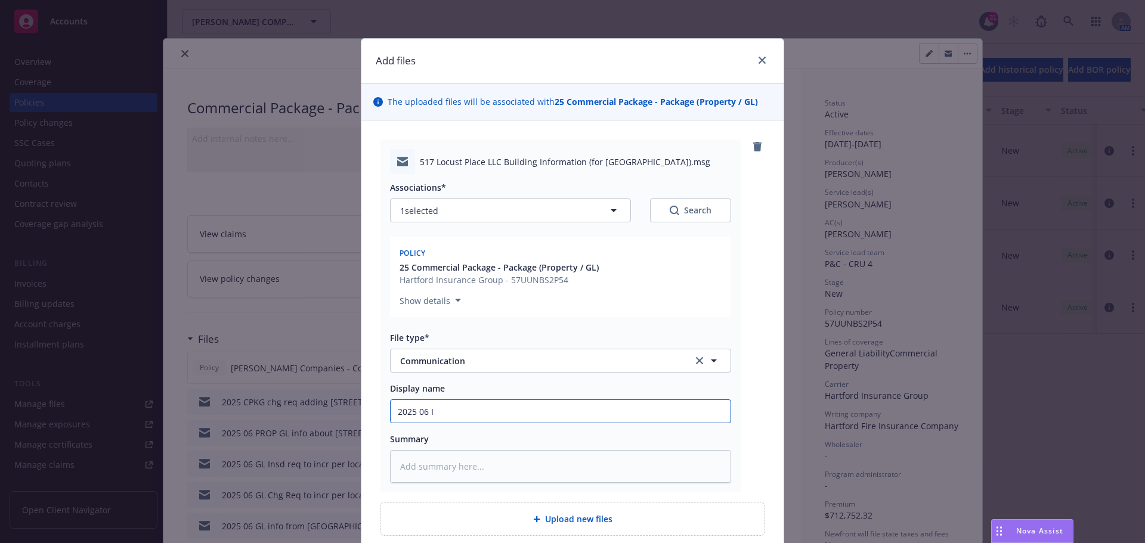
type input "2025 06 In"
type textarea "x"
type input "2025 06 Inf"
type textarea "x"
type input "2025 06 Info"
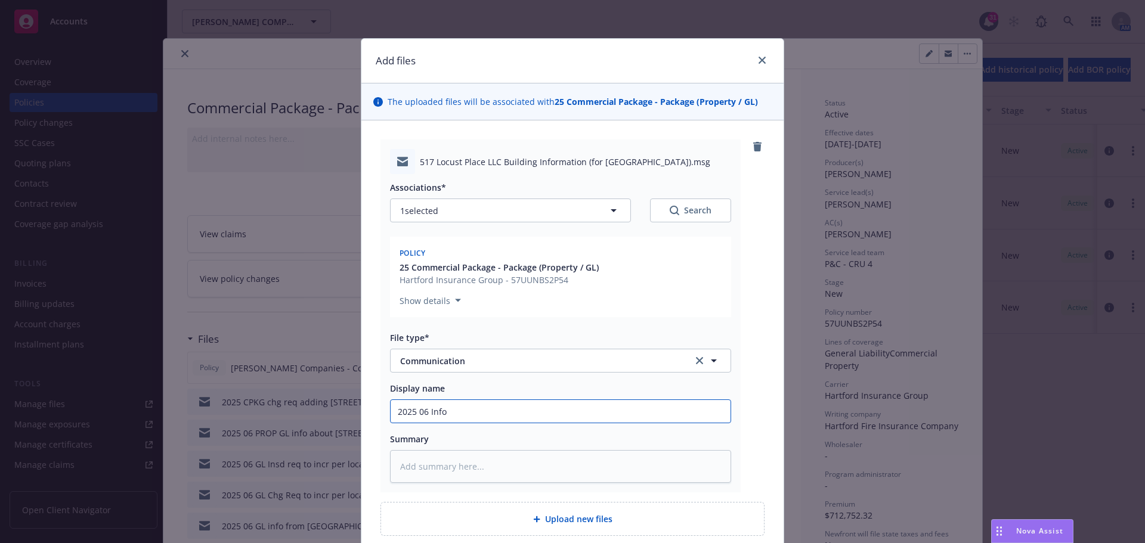
type textarea "x"
type input "2025 06 Info"
type textarea "x"
type input "2025 06 Info f"
type textarea "x"
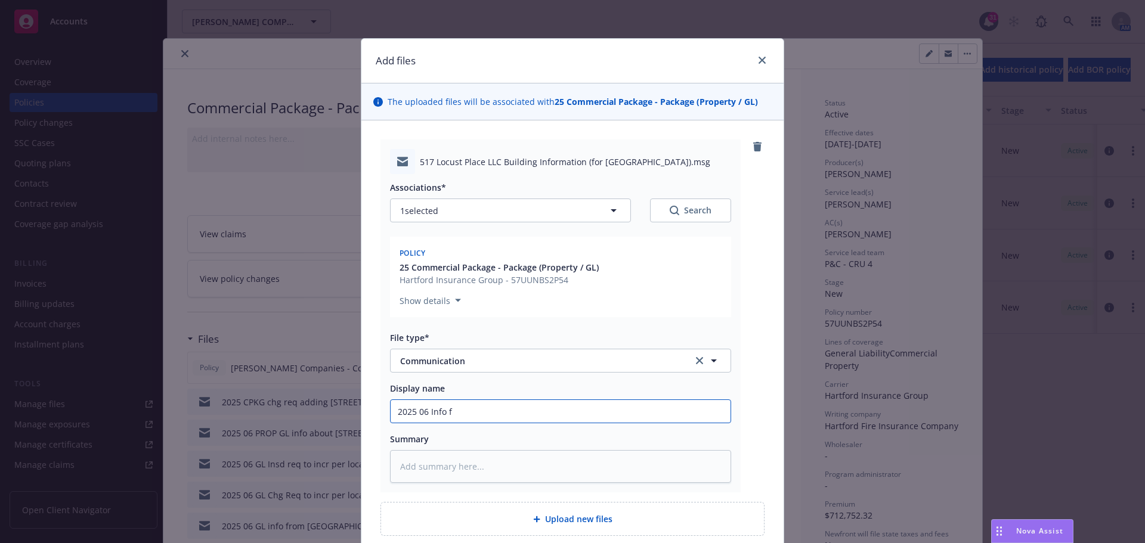
type input "2025 06 Info fr"
type textarea "x"
type input "2025 06 Info fro"
type textarea "x"
type input "2025 06 Info from"
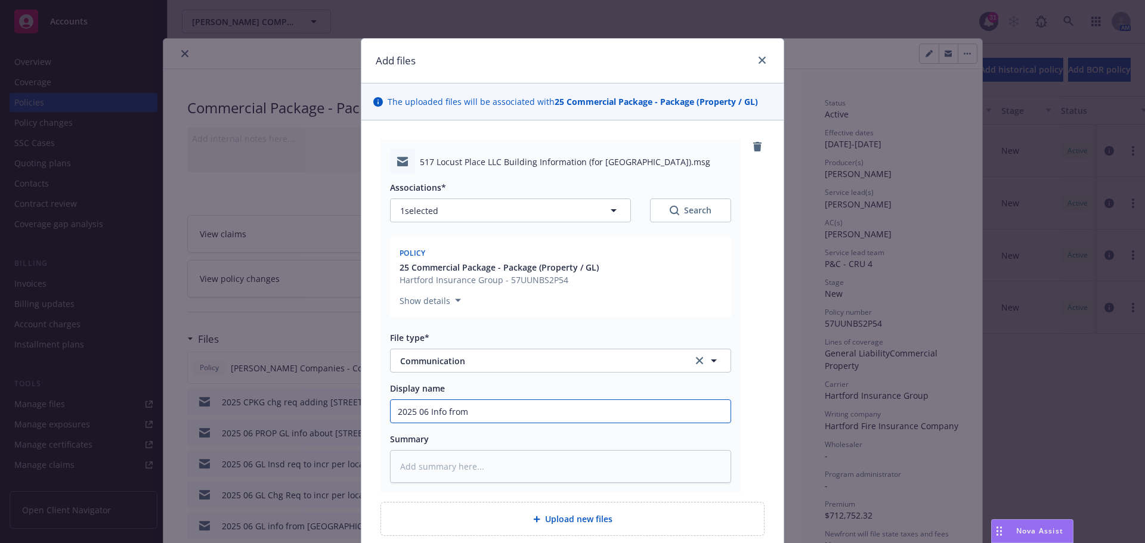
type textarea "x"
type input "2025 06 Info from"
type textarea "x"
type input "2025 06 Info from P"
type textarea "x"
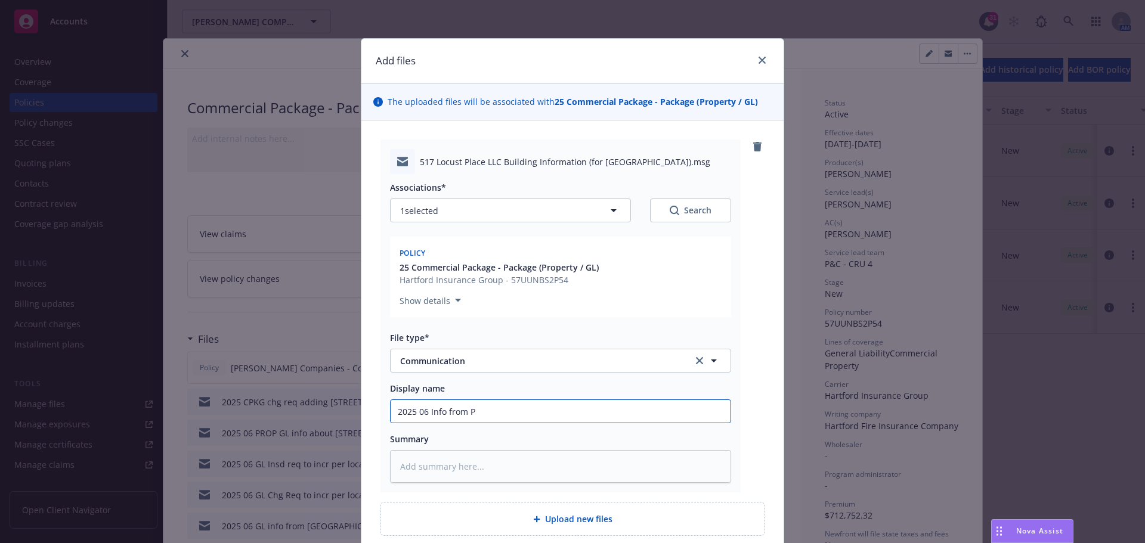
type input "2025 06 Info from Ph"
type textarea "x"
type input "2025 06 Info from Phi"
type textarea "x"
type input "2025 06 Info from Phil"
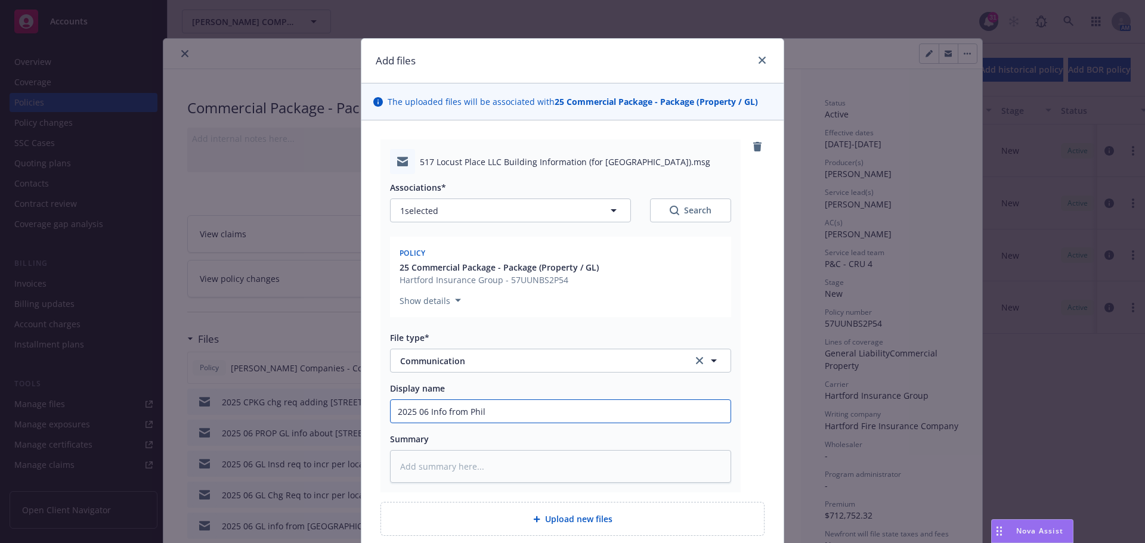
type textarea "x"
type input "2025 06 Info from Phil"
type textarea "x"
type input "2025 06 Info from [PERSON_NAME]"
type textarea "x"
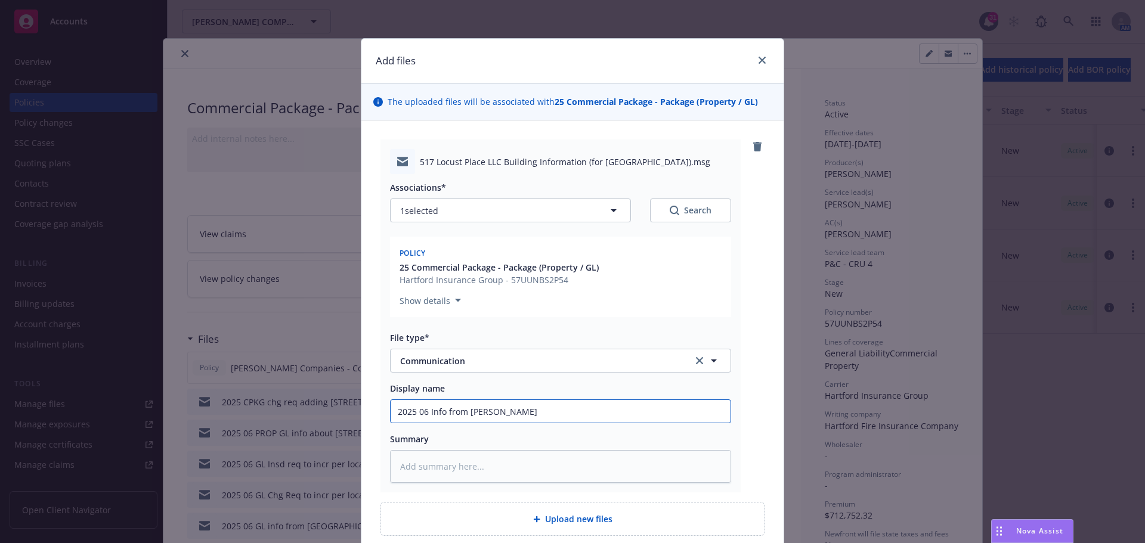
type input "2025 06 Info from Phil on"
type textarea "x"
type input "2025 06 Info from Phil on"
type textarea "x"
type input "2025 06 Info from Phil on 5"
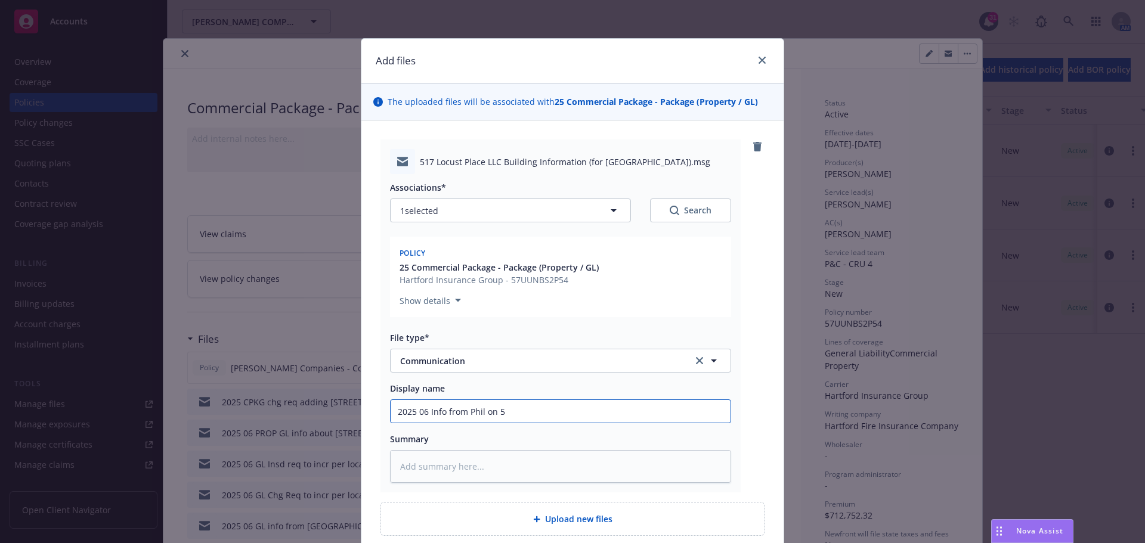
type textarea "x"
type input "2025 06 Info from Phil on 51"
type textarea "x"
type input "2025 06 Info from Phil on 517"
type textarea "x"
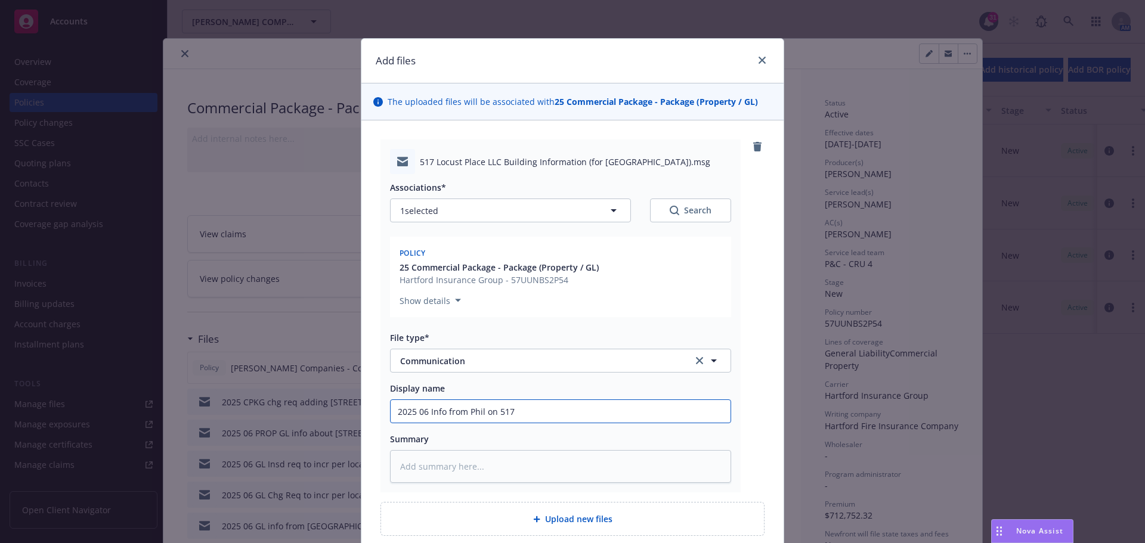
type input "2025 06 Info from Phil on 517"
type textarea "x"
type input "2025 06 Info from Phil on 517 L"
type textarea "x"
type input "2025 06 Info from Phil on 517 Lo"
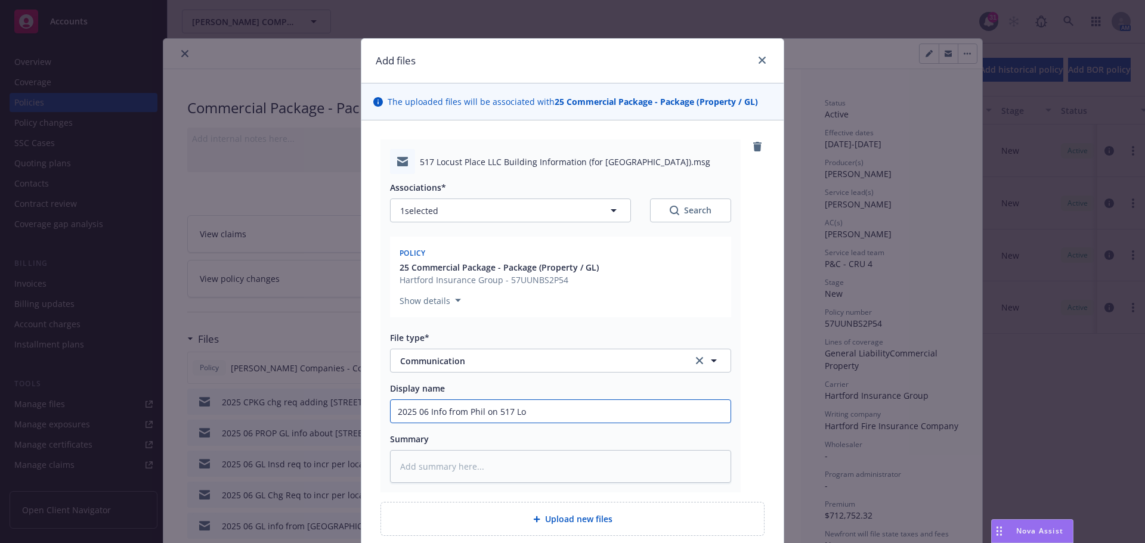
type textarea "x"
type input "2025 06 Info from Phil on 517 Loc"
type textarea "x"
type input "2025 06 Info from Phil on 517 Locu"
type textarea "x"
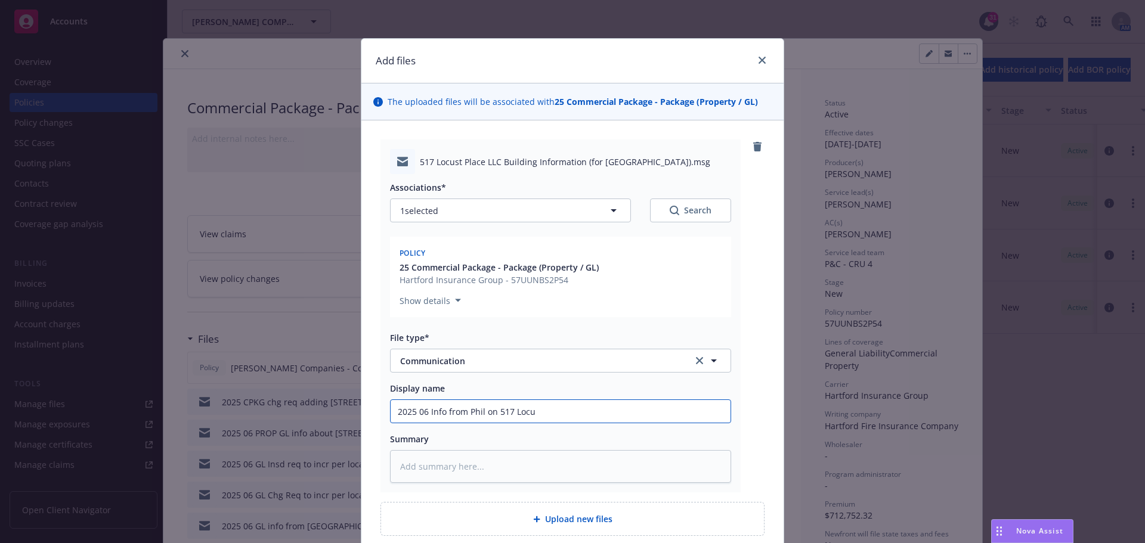
type input "2025 06 Info from Phil on 517 Locus"
type textarea "x"
type input "2025 06 Info from Phil on 517 Locust"
type textarea "x"
type input "2025 06 Info from Phil on 517 Locust"
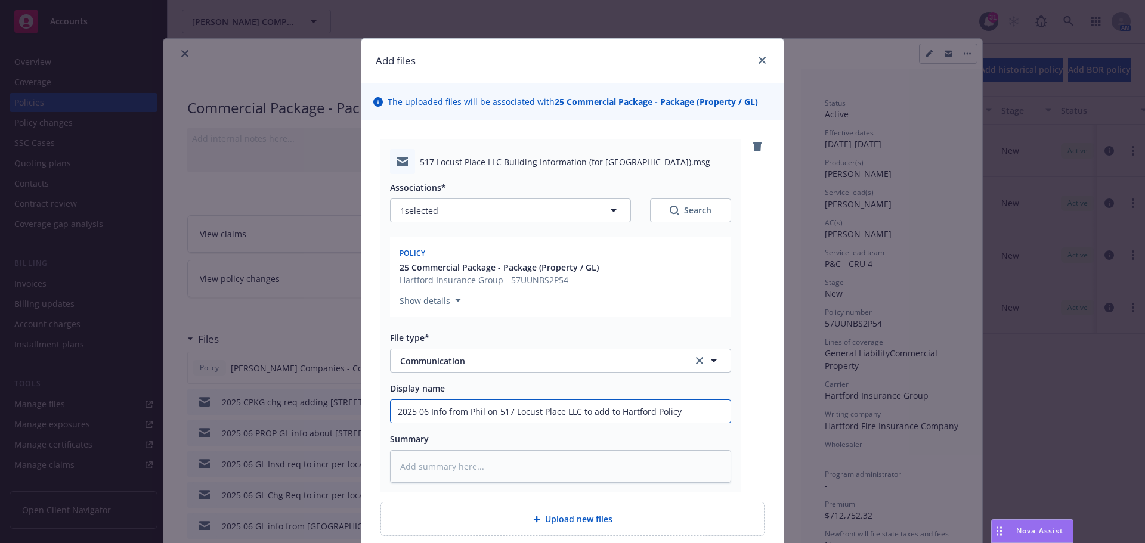
drag, startPoint x: 390, startPoint y: 410, endPoint x: 725, endPoint y: 402, distance: 334.6
click at [725, 402] on input "2025 06 Info from Phil on 517 Locust Place LLC to add to Hartford Policy" at bounding box center [561, 411] width 340 height 23
click at [434, 465] on textarea at bounding box center [560, 466] width 341 height 33
paste textarea "2025 06 Info from Phil on 517 Locust Place LLC to add to Hartford Policy"
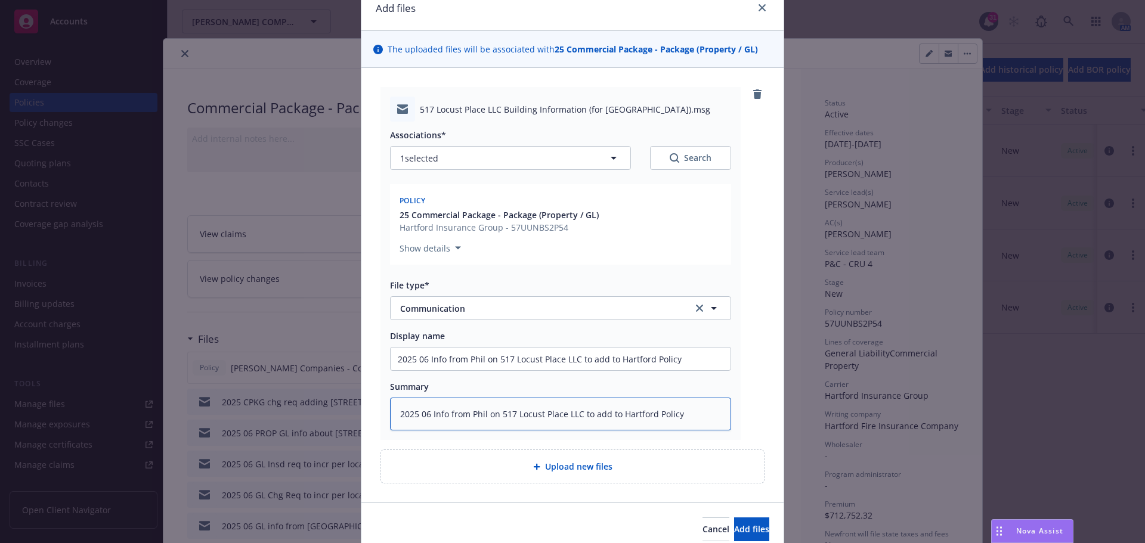
scroll to position [104, 0]
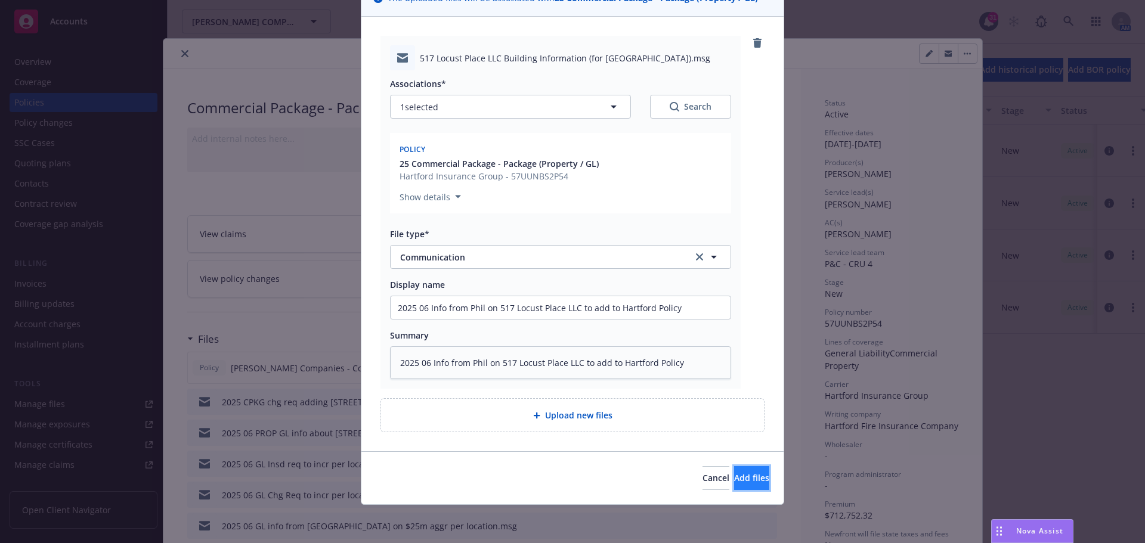
click at [734, 482] on span "Add files" at bounding box center [751, 477] width 35 height 11
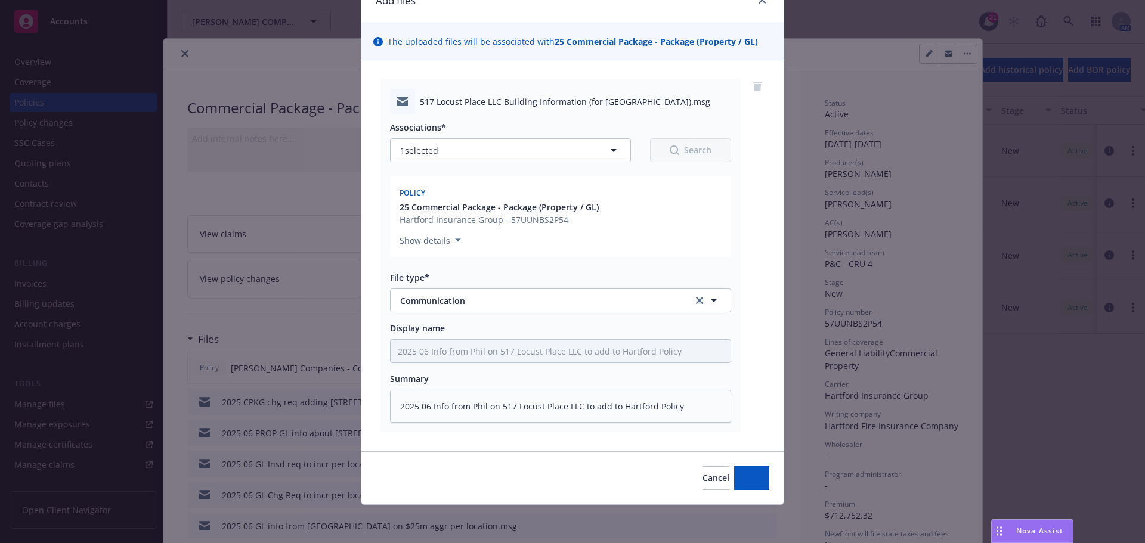
scroll to position [60, 0]
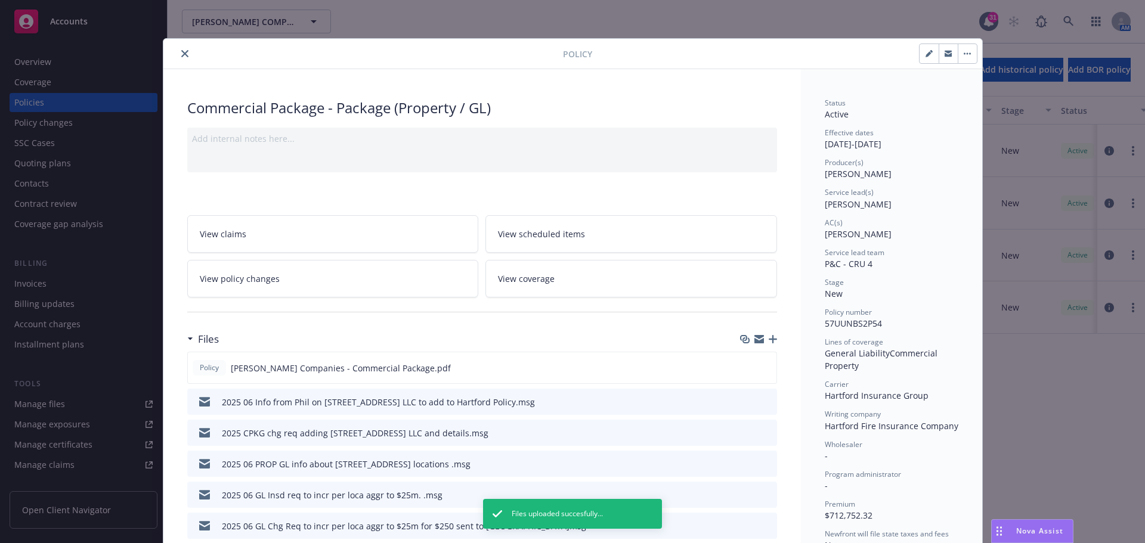
click at [181, 55] on icon "close" at bounding box center [184, 53] width 7 height 7
